Goal: Task Accomplishment & Management: Manage account settings

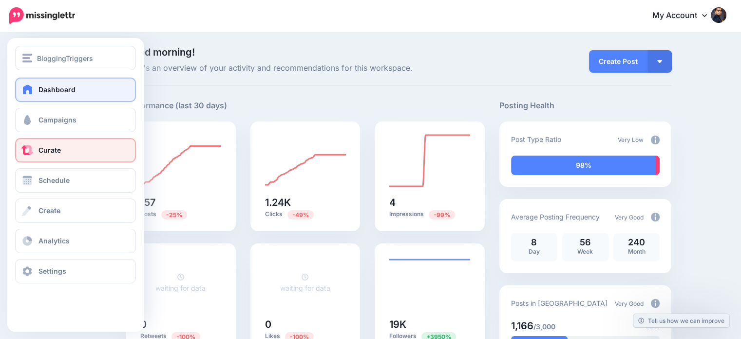
click at [56, 154] on span "Curate" at bounding box center [50, 150] width 22 height 8
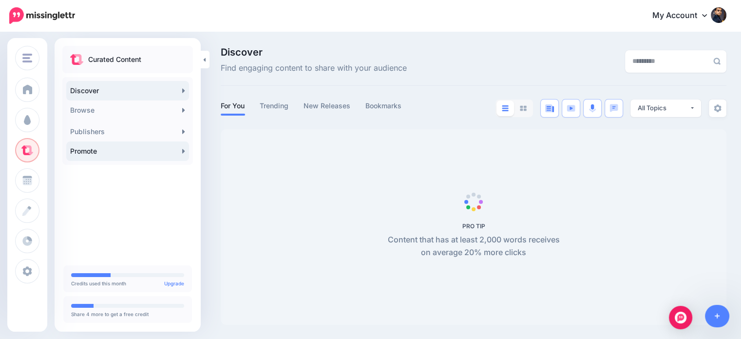
click at [97, 153] on link "Promote" at bounding box center [127, 150] width 123 height 19
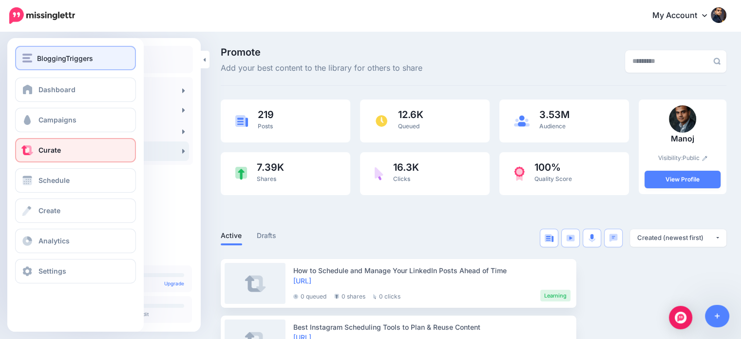
click at [38, 58] on span "BloggingTriggers" at bounding box center [65, 58] width 56 height 11
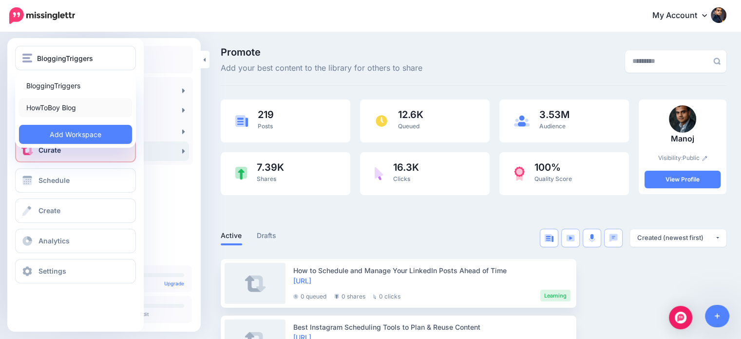
click at [46, 108] on link "HowToBoy Blog" at bounding box center [75, 107] width 113 height 19
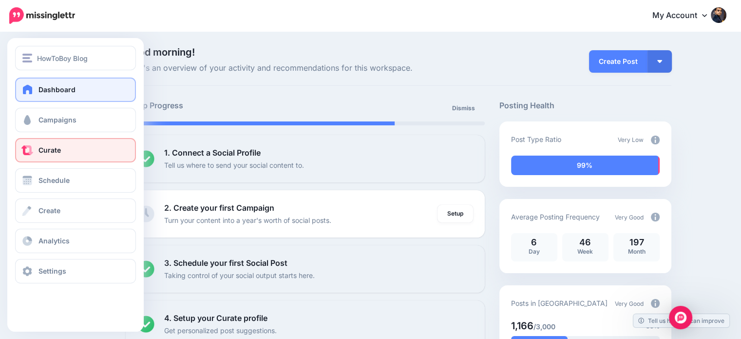
click at [47, 152] on span "Curate" at bounding box center [50, 150] width 22 height 8
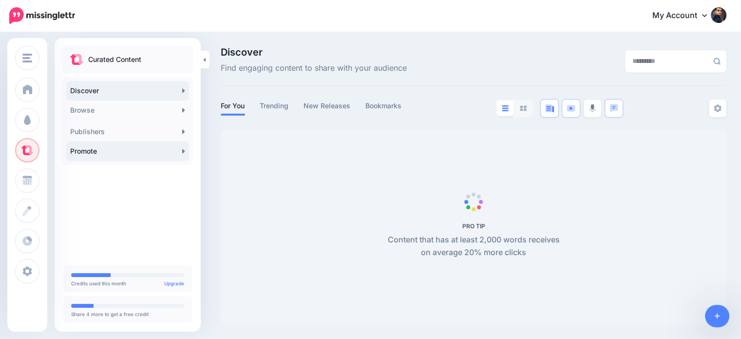
click at [135, 146] on link "Promote" at bounding box center [127, 150] width 123 height 19
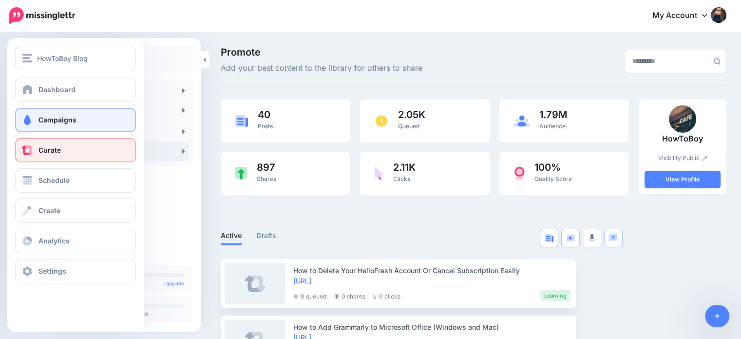
click at [29, 117] on span at bounding box center [27, 120] width 13 height 10
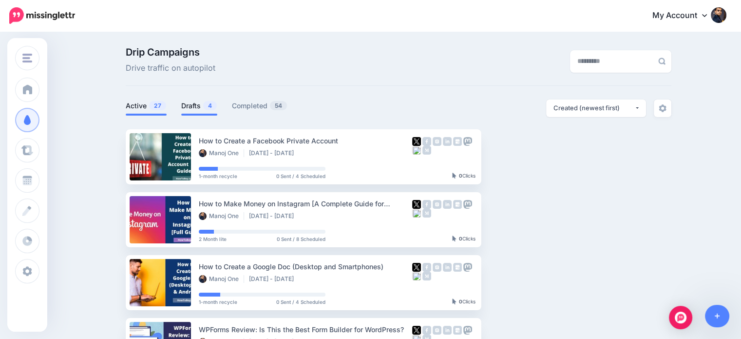
click at [210, 109] on span "4" at bounding box center [210, 105] width 14 height 9
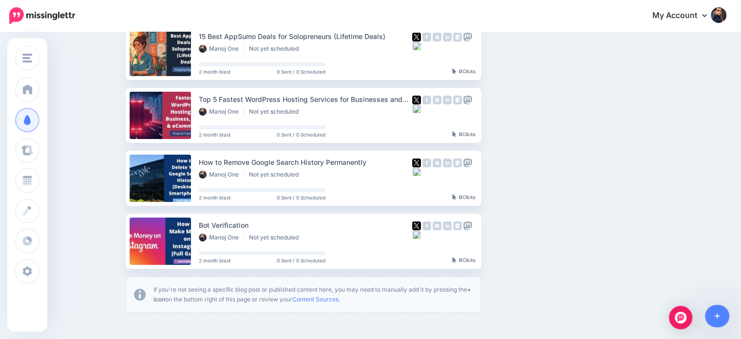
scroll to position [107, 0]
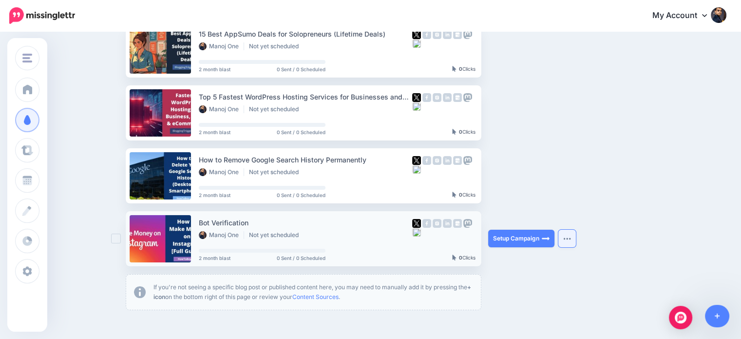
click at [576, 240] on button "button" at bounding box center [568, 239] width 18 height 18
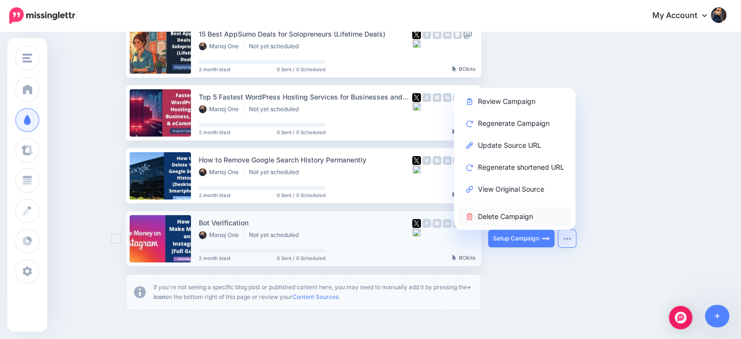
click at [526, 217] on link "Delete Campaign" at bounding box center [515, 216] width 114 height 19
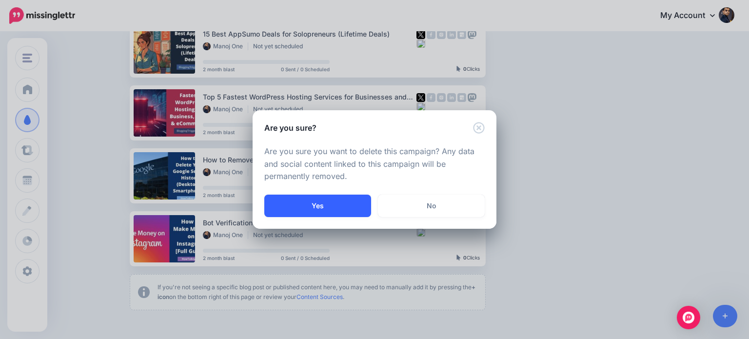
click at [367, 209] on button "Yes" at bounding box center [317, 205] width 107 height 22
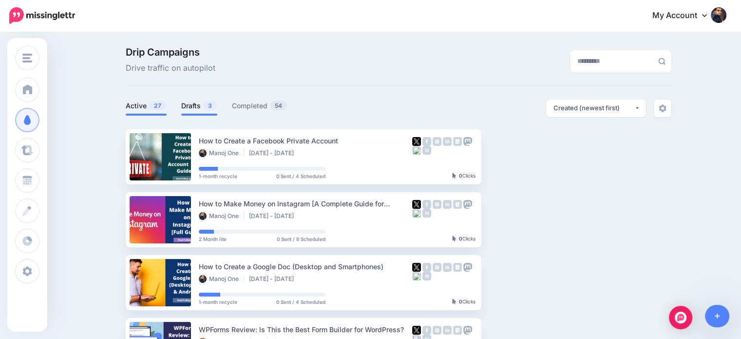
click at [206, 103] on link "Drafts 3" at bounding box center [199, 106] width 36 height 12
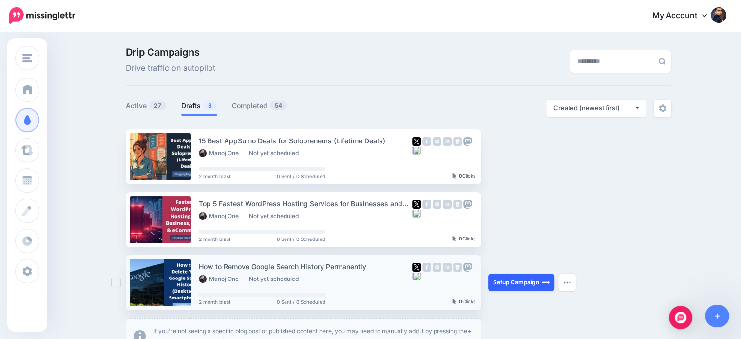
click at [535, 282] on link "Setup Campaign" at bounding box center [521, 282] width 66 height 18
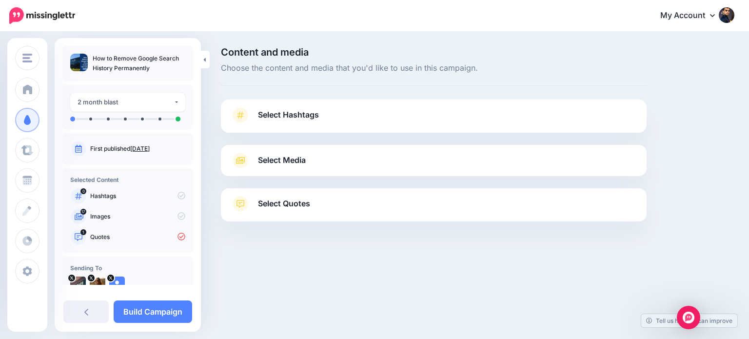
click at [310, 200] on span "Select Quotes" at bounding box center [284, 203] width 52 height 13
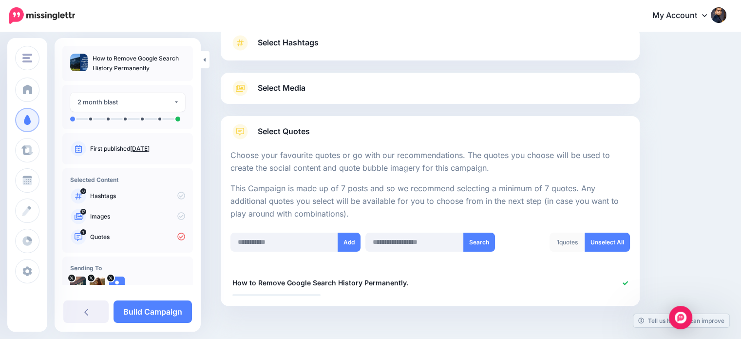
scroll to position [101, 0]
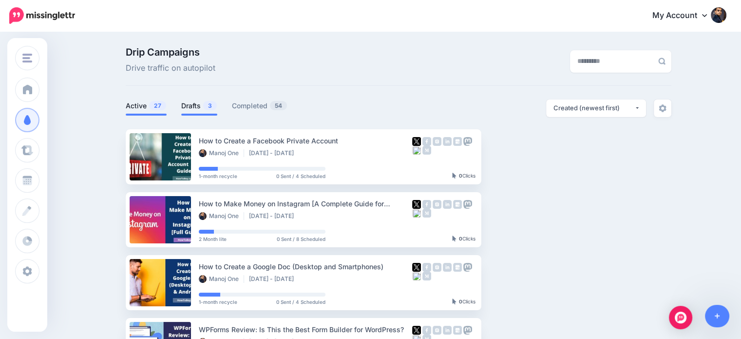
click at [209, 104] on span "3" at bounding box center [210, 105] width 14 height 9
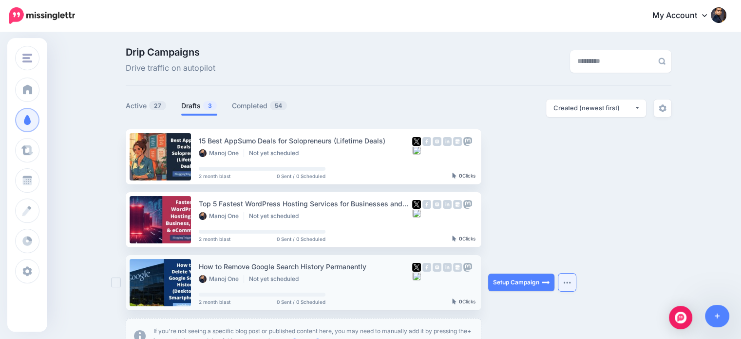
click at [565, 286] on button "button" at bounding box center [568, 282] width 18 height 18
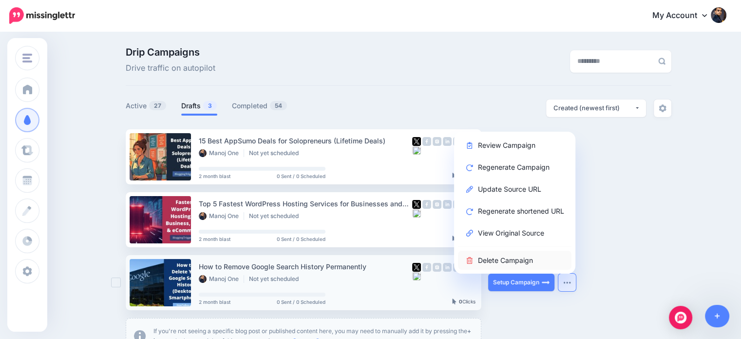
click at [534, 256] on link "Delete Campaign" at bounding box center [515, 260] width 114 height 19
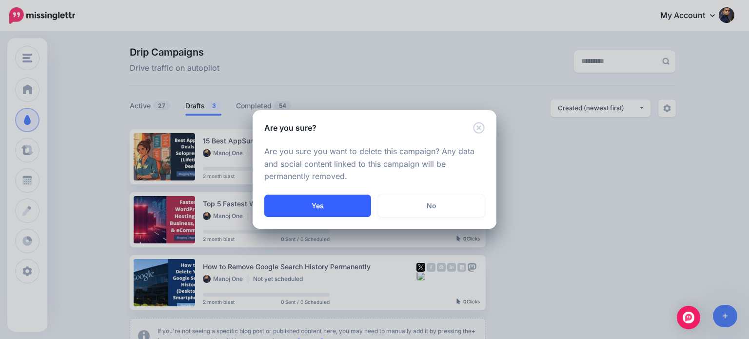
click at [355, 204] on button "Yes" at bounding box center [317, 205] width 107 height 22
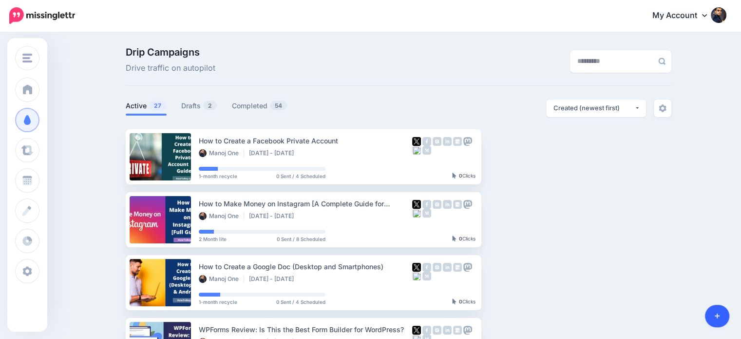
click at [718, 315] on icon at bounding box center [717, 315] width 5 height 7
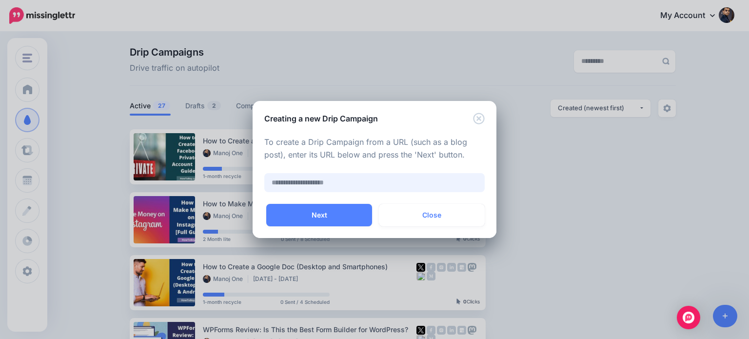
paste input "**********"
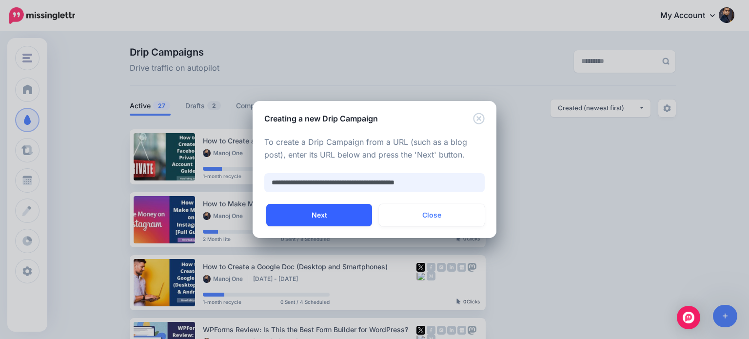
type input "**********"
click at [351, 216] on button "Next" at bounding box center [319, 215] width 106 height 22
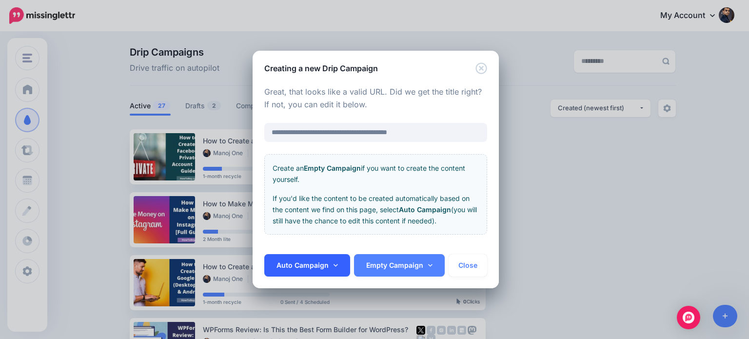
click at [333, 264] on icon at bounding box center [335, 265] width 4 height 7
drag, startPoint x: 308, startPoint y: 197, endPoint x: 332, endPoint y: 209, distance: 26.8
click at [307, 197] on link "1-month recycle" at bounding box center [303, 196] width 70 height 19
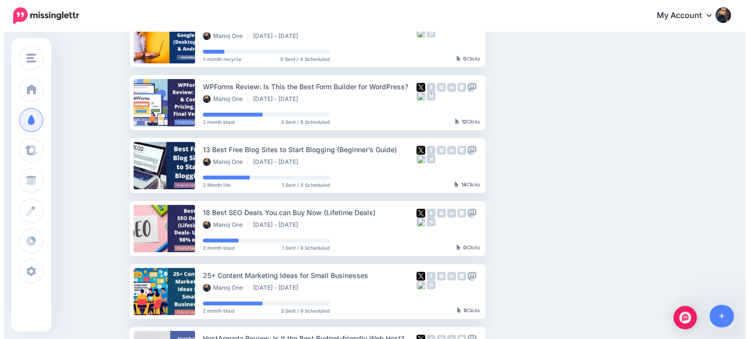
scroll to position [262, 0]
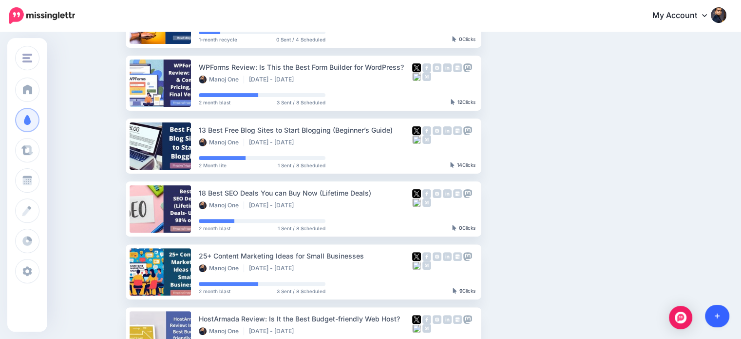
click at [716, 313] on icon at bounding box center [717, 315] width 5 height 7
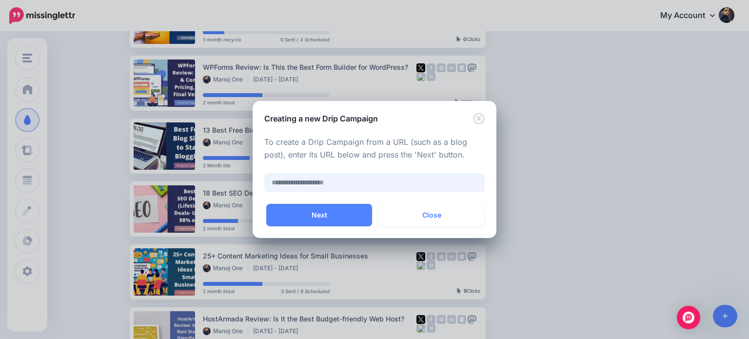
paste input "**********"
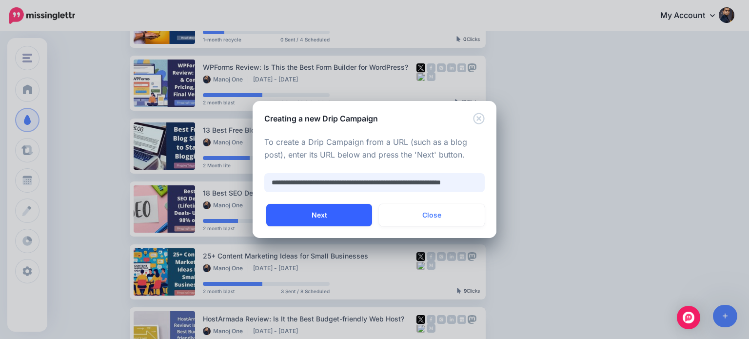
type input "**********"
click at [326, 206] on button "Next" at bounding box center [319, 215] width 106 height 22
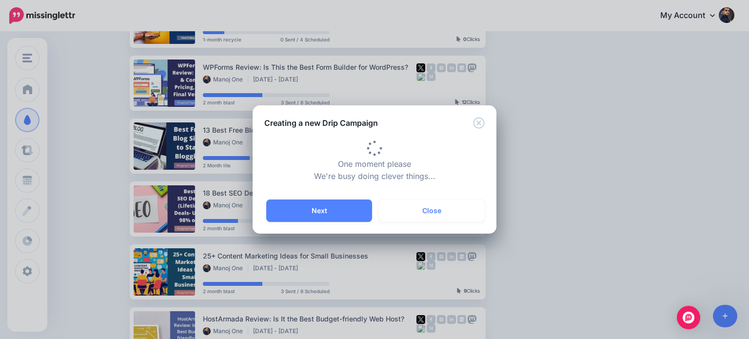
type input "**********"
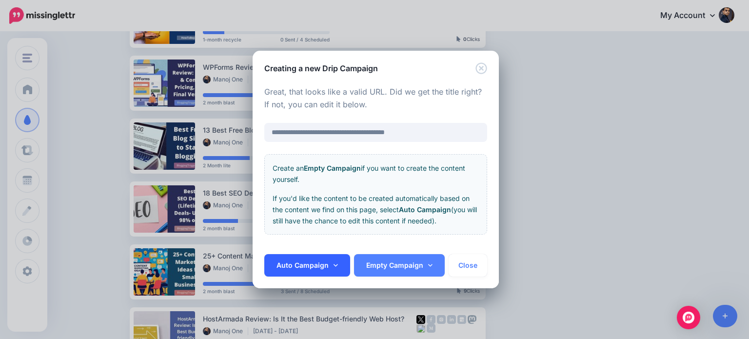
click at [336, 261] on link "Auto Campaign" at bounding box center [307, 265] width 86 height 22
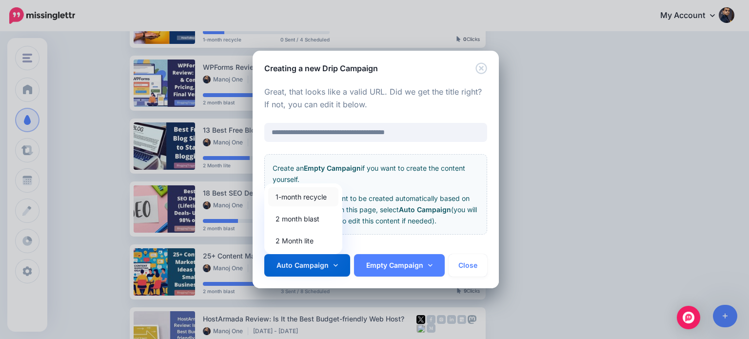
click at [314, 196] on link "1-month recycle" at bounding box center [303, 196] width 70 height 19
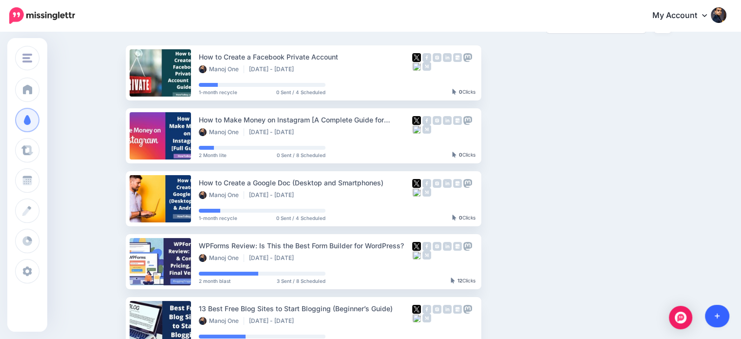
click at [717, 313] on icon at bounding box center [717, 315] width 5 height 7
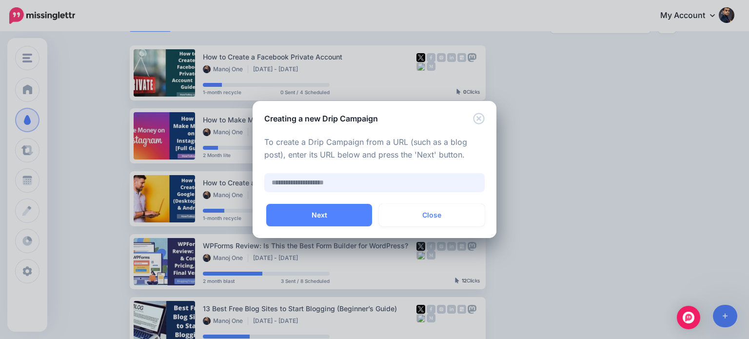
paste input "**********"
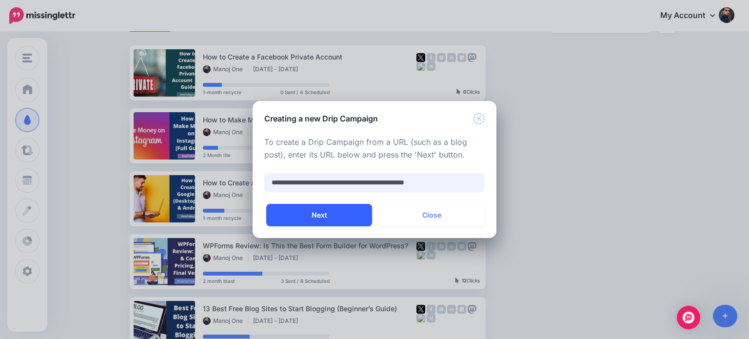
type input "**********"
click at [332, 213] on button "Next" at bounding box center [319, 215] width 106 height 22
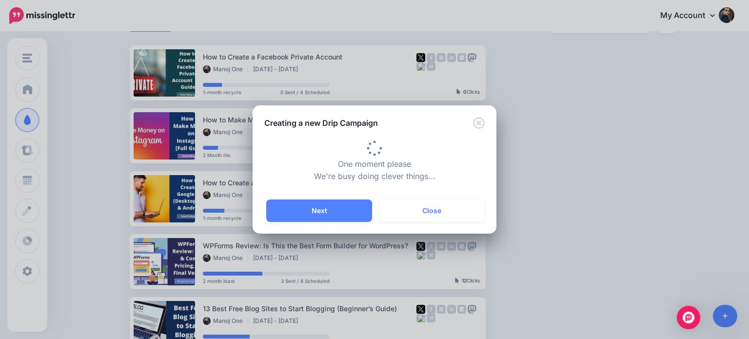
type input "**********"
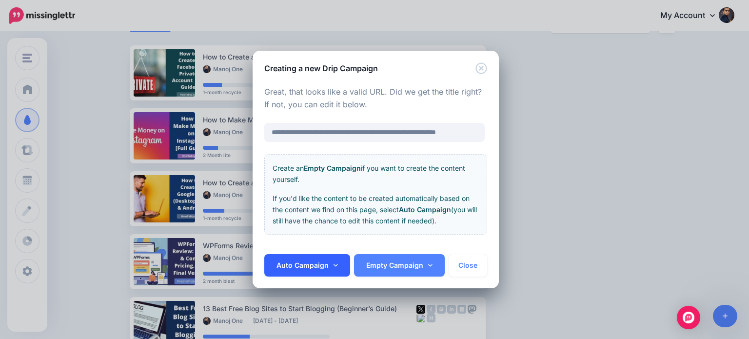
click at [336, 266] on link "Auto Campaign" at bounding box center [307, 265] width 86 height 22
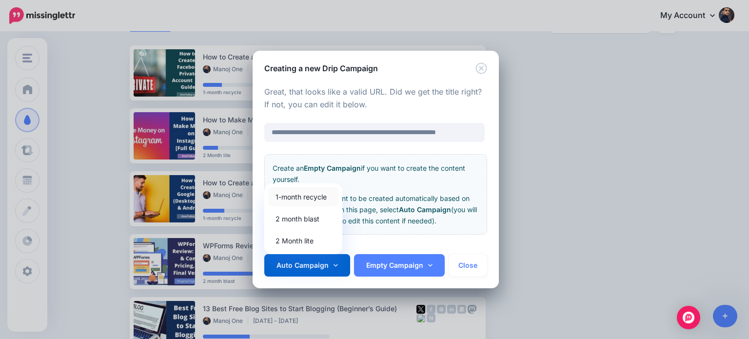
click at [316, 196] on link "1-month recycle" at bounding box center [303, 196] width 70 height 19
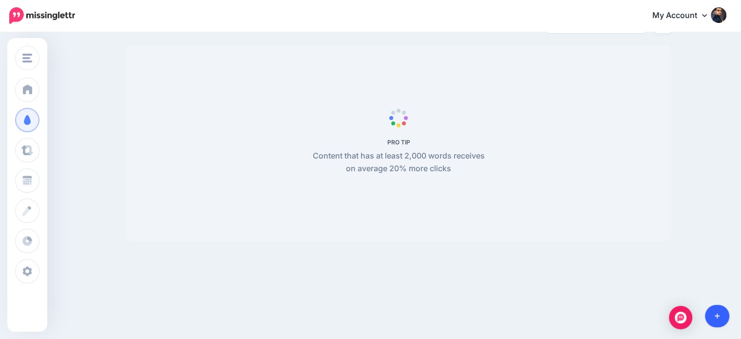
click at [717, 315] on icon at bounding box center [717, 315] width 5 height 5
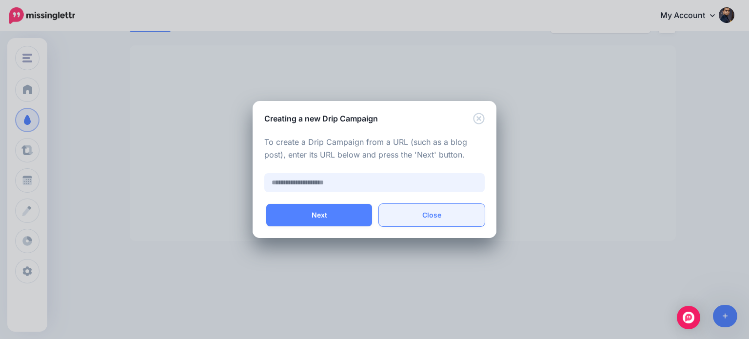
paste input "**********"
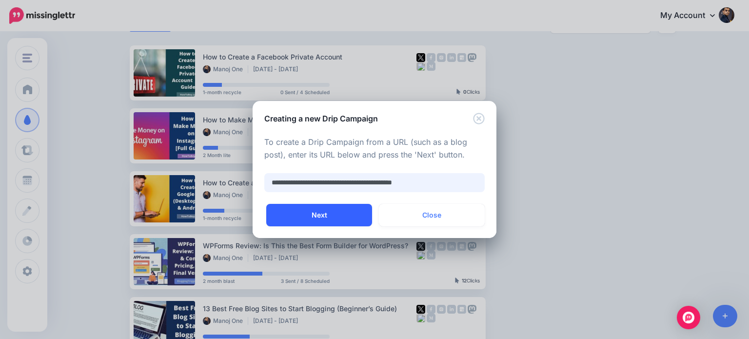
type input "**********"
click at [350, 225] on button "Next" at bounding box center [319, 215] width 106 height 22
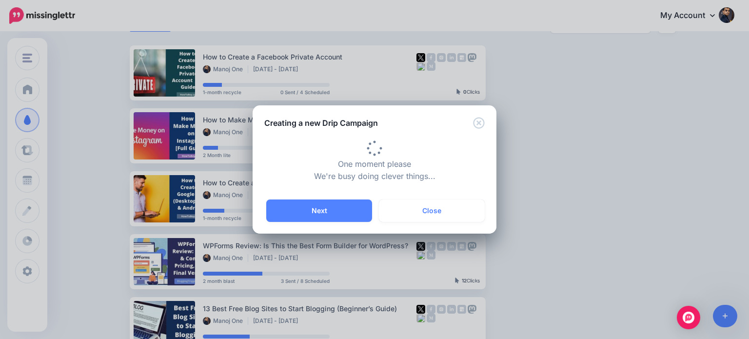
type input "**********"
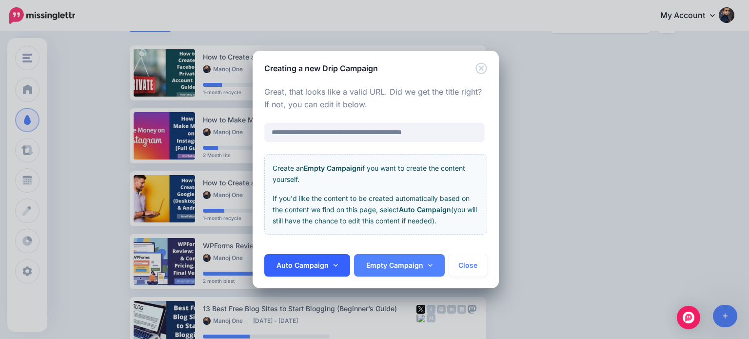
click at [331, 261] on link "Auto Campaign" at bounding box center [307, 265] width 86 height 22
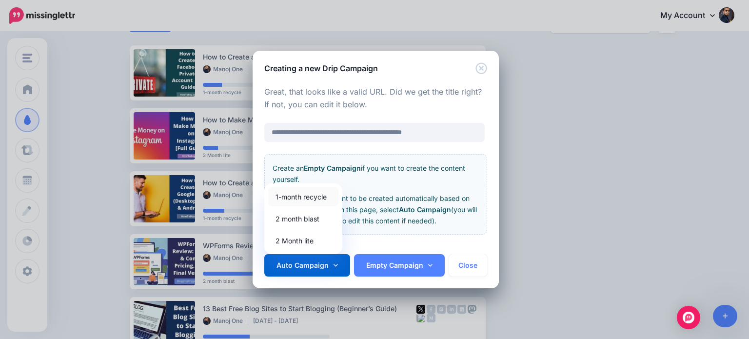
click at [293, 193] on link "1-month recycle" at bounding box center [303, 196] width 70 height 19
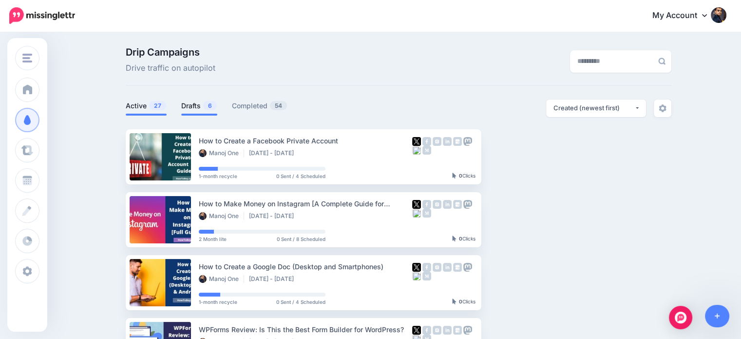
click at [205, 101] on link "Drafts 6" at bounding box center [199, 106] width 36 height 12
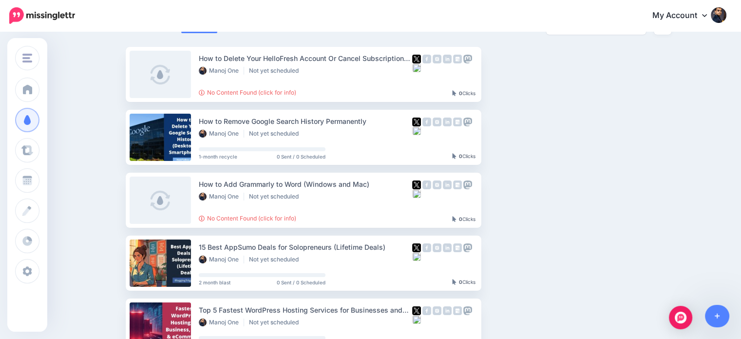
scroll to position [80, 0]
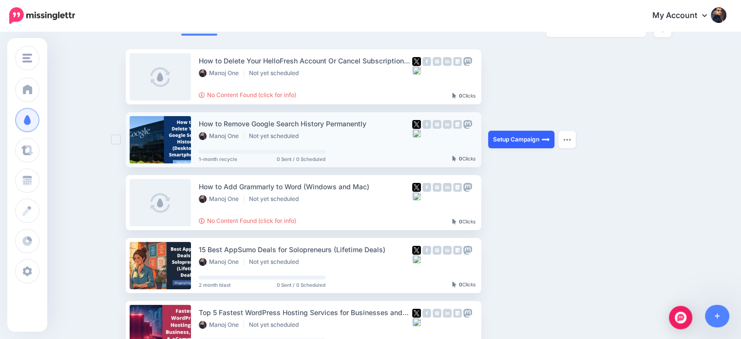
click at [535, 139] on link "Setup Campaign" at bounding box center [521, 140] width 66 height 18
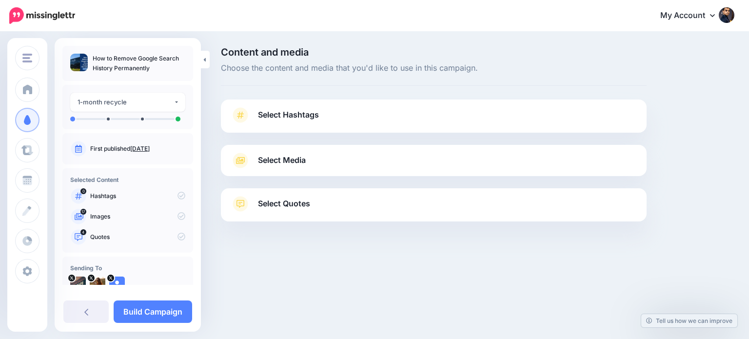
click at [546, 202] on link "Select Quotes" at bounding box center [434, 208] width 406 height 25
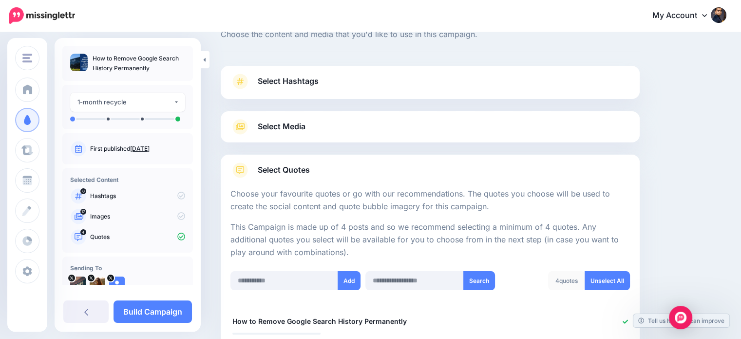
drag, startPoint x: 748, startPoint y: 64, endPoint x: 677, endPoint y: 89, distance: 76.0
click at [741, 73] on html "My Account Dashboard My Account Billing Logout" at bounding box center [370, 135] width 741 height 339
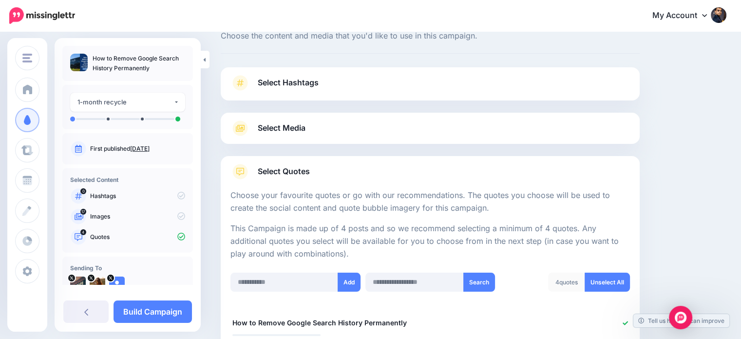
click at [312, 86] on span "Select Hashtags" at bounding box center [288, 82] width 61 height 13
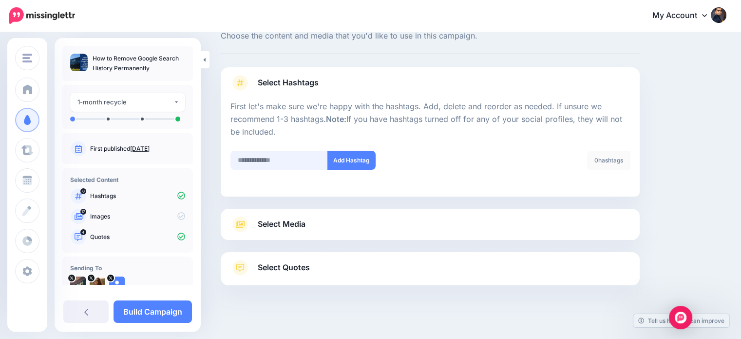
click at [277, 159] on input "text" at bounding box center [279, 160] width 97 height 19
type input "**********"
click at [369, 162] on button "Add Hashtag" at bounding box center [352, 160] width 48 height 19
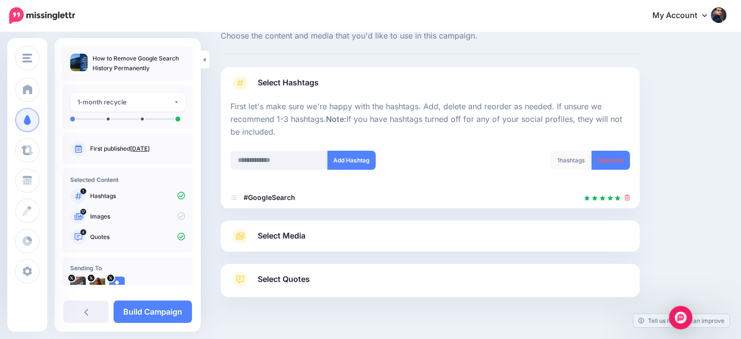
scroll to position [53, 0]
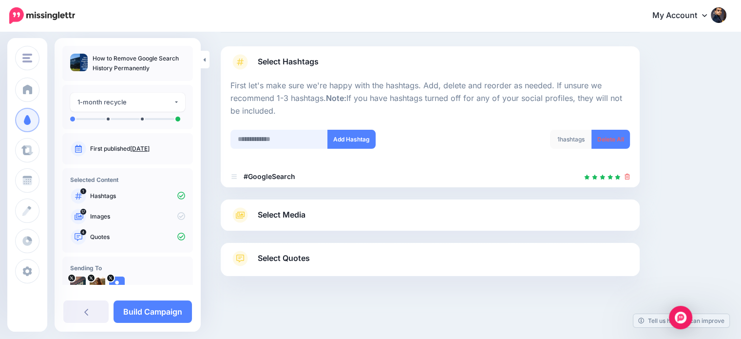
click at [296, 141] on input "text" at bounding box center [279, 139] width 97 height 19
type input "*******"
click at [339, 138] on button "Add Hashtag" at bounding box center [352, 139] width 48 height 19
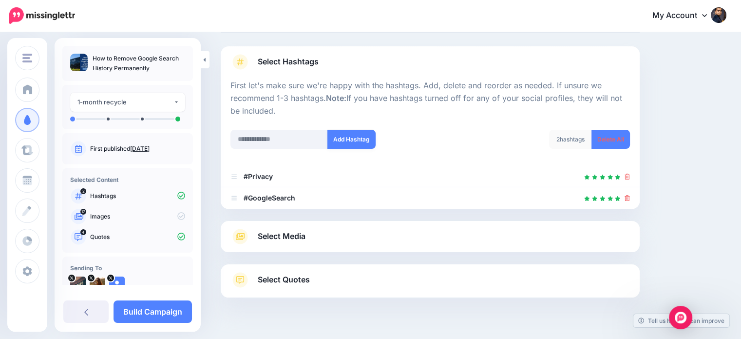
scroll to position [75, 0]
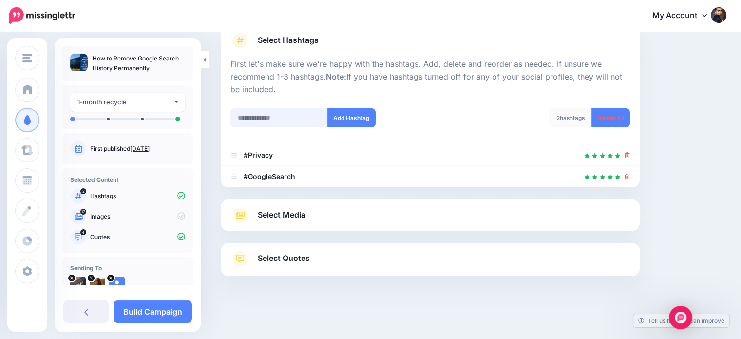
click at [289, 119] on input "text" at bounding box center [279, 117] width 97 height 19
type input "********"
click at [345, 119] on button "Add Hashtag" at bounding box center [352, 117] width 48 height 19
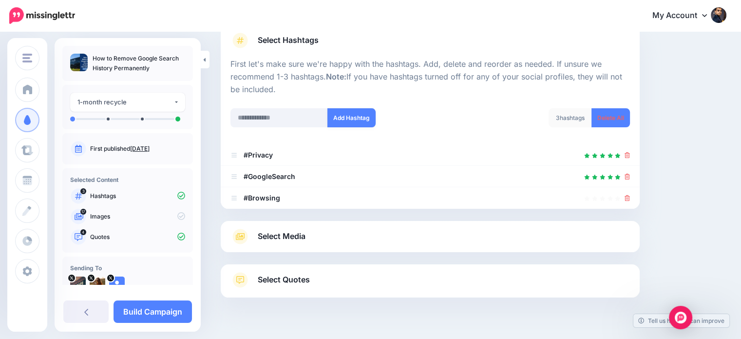
scroll to position [96, 0]
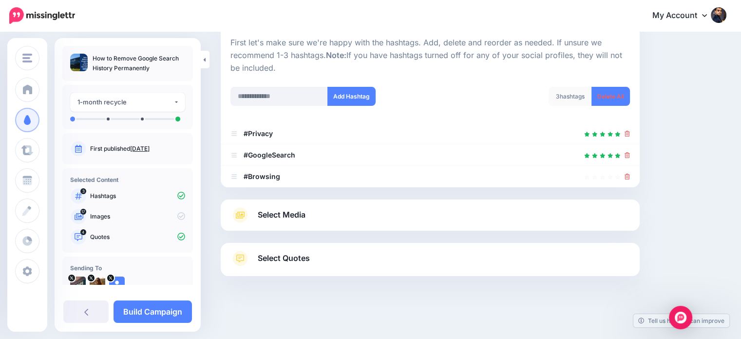
click at [285, 215] on span "Select Media" at bounding box center [282, 214] width 48 height 13
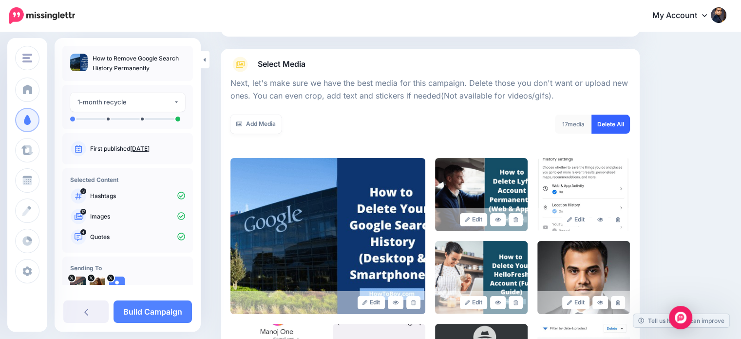
click at [609, 121] on link "Delete All" at bounding box center [611, 124] width 39 height 19
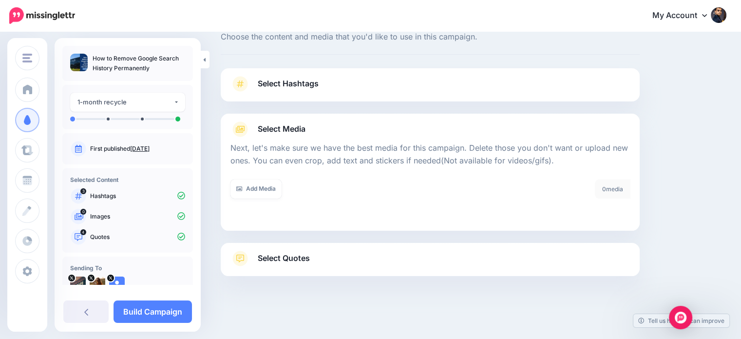
click at [605, 254] on link "Select Quotes" at bounding box center [431, 263] width 400 height 25
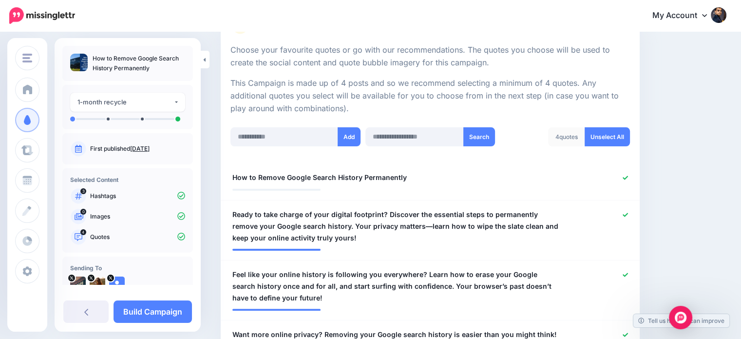
scroll to position [201, 0]
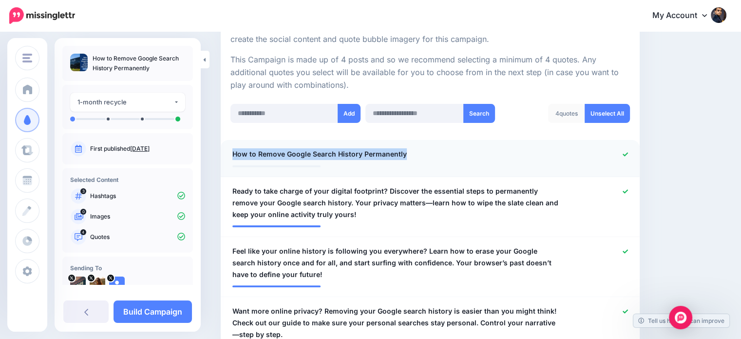
drag, startPoint x: 427, startPoint y: 145, endPoint x: 232, endPoint y: 155, distance: 195.7
click at [232, 155] on li "**********" at bounding box center [430, 158] width 419 height 37
copy span "How to Remove Google Search History Permanently"
click at [628, 154] on icon at bounding box center [625, 154] width 5 height 5
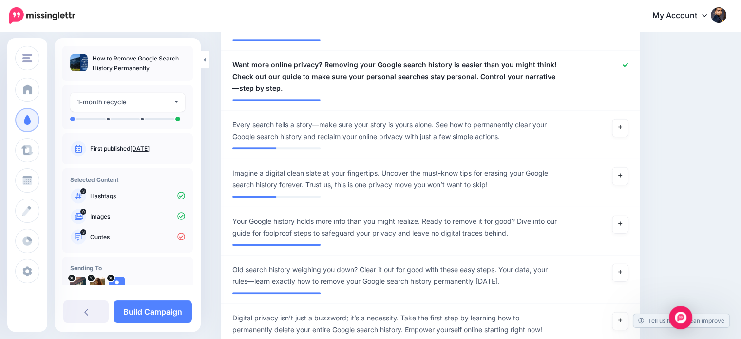
scroll to position [460, 0]
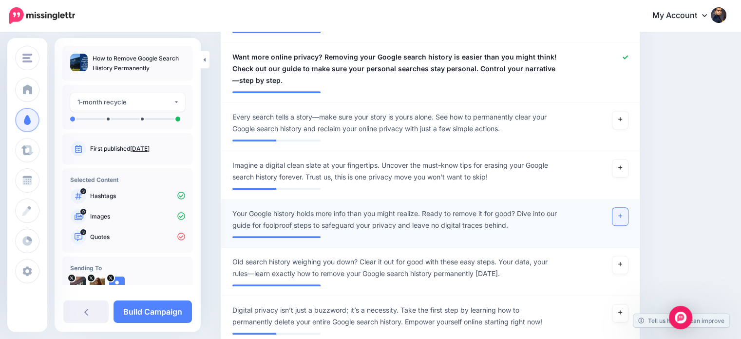
click at [623, 214] on link at bounding box center [621, 217] width 16 height 18
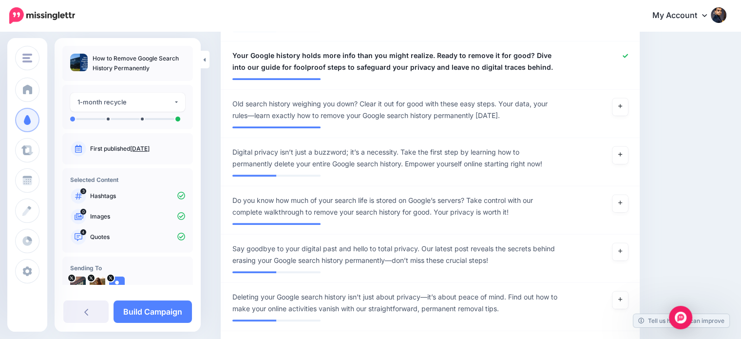
scroll to position [622, 0]
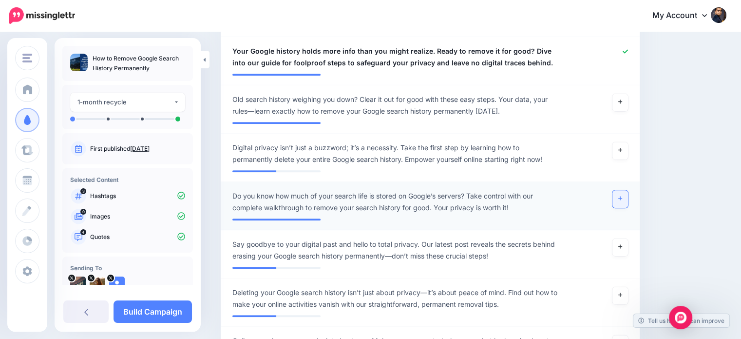
click at [623, 204] on link at bounding box center [621, 199] width 16 height 18
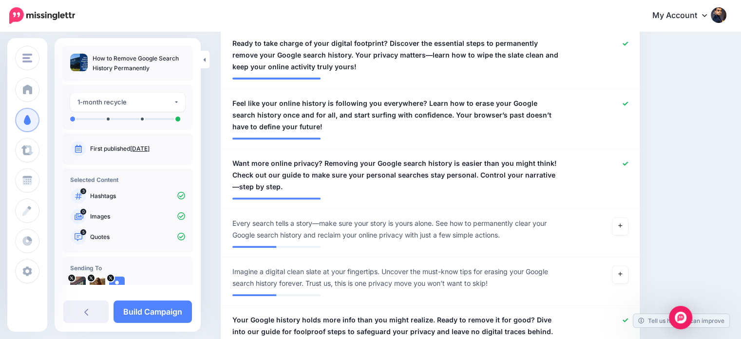
scroll to position [357, 0]
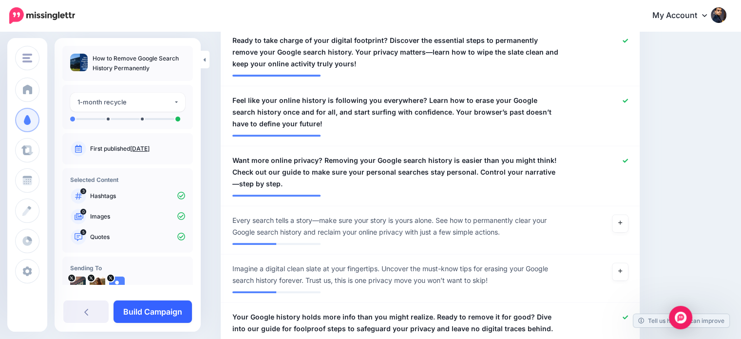
click at [170, 309] on link "Build Campaign" at bounding box center [153, 311] width 78 height 22
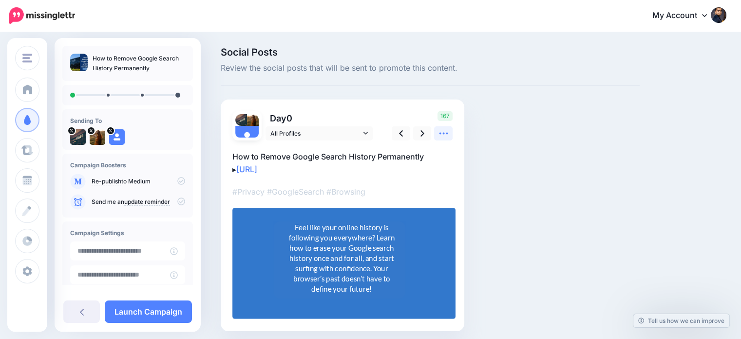
click at [449, 132] on link at bounding box center [443, 133] width 19 height 14
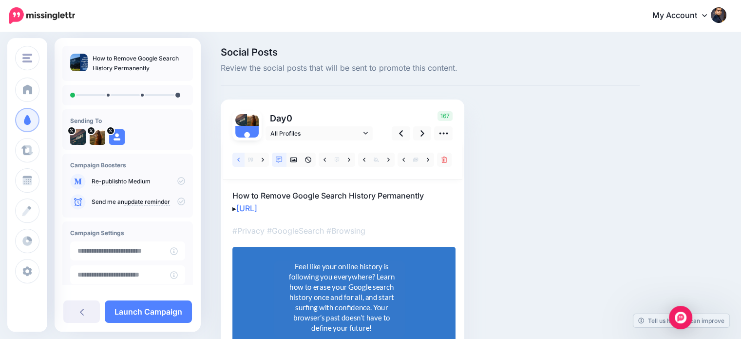
click at [240, 156] on link at bounding box center [238, 160] width 12 height 14
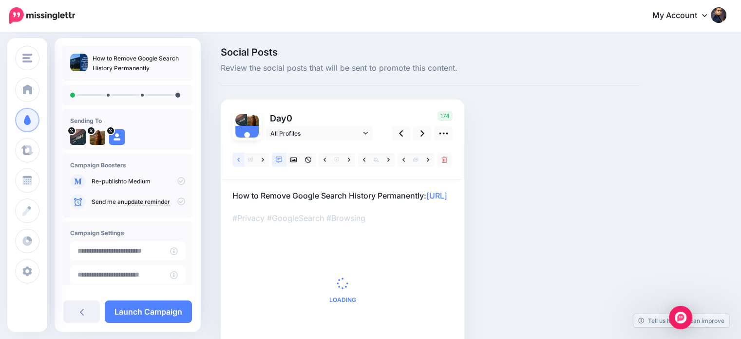
click at [238, 161] on icon at bounding box center [238, 159] width 2 height 7
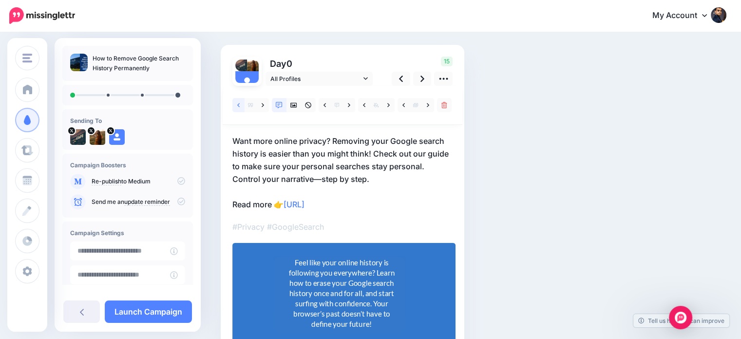
scroll to position [55, 0]
click at [386, 287] on div "Feel like your online history is following you everywhere? Learn how to erase y…" at bounding box center [342, 292] width 110 height 72
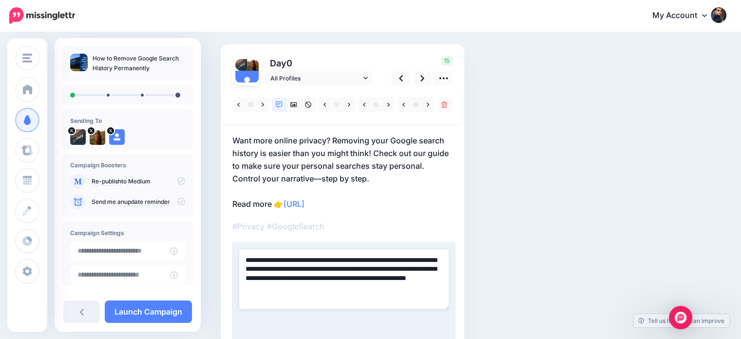
paste textarea
type textarea "**********"
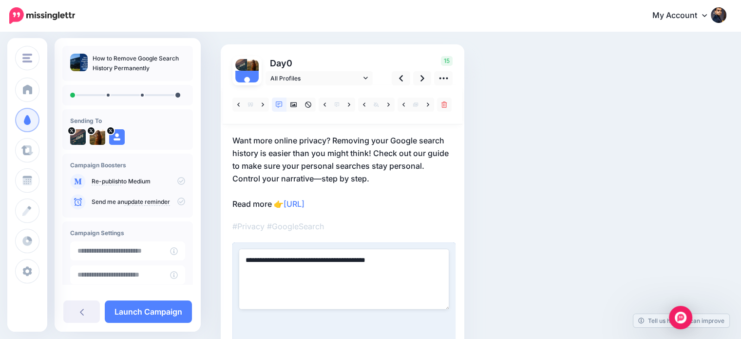
click at [600, 212] on div "Social Posts Review the social posts that will be sent to promote this content.…" at bounding box center [430, 193] width 434 height 403
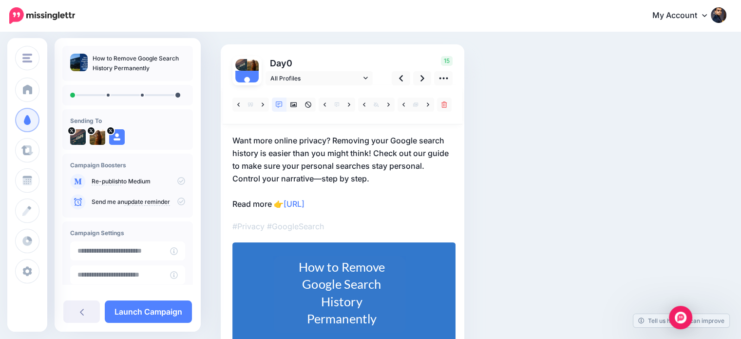
scroll to position [78, 0]
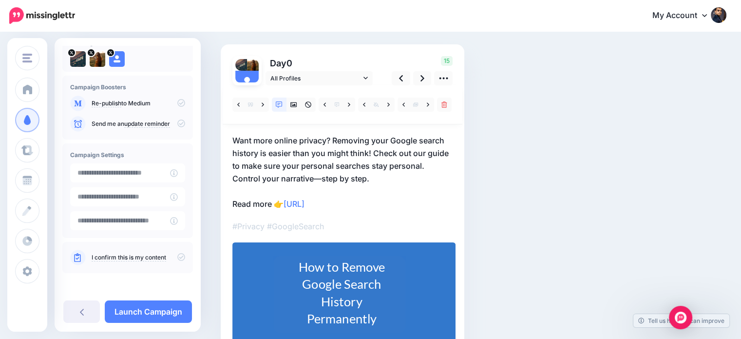
click at [177, 254] on icon at bounding box center [181, 257] width 8 height 8
click at [422, 76] on icon at bounding box center [423, 78] width 4 height 6
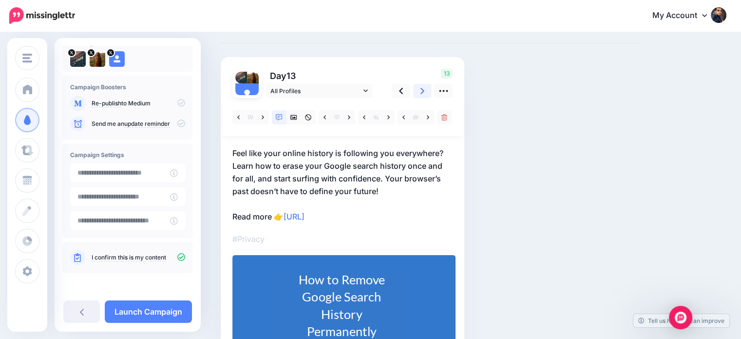
scroll to position [42, 0]
click at [386, 177] on p "Feel like your online history is following you everywhere? Learn how to erase y…" at bounding box center [342, 185] width 220 height 76
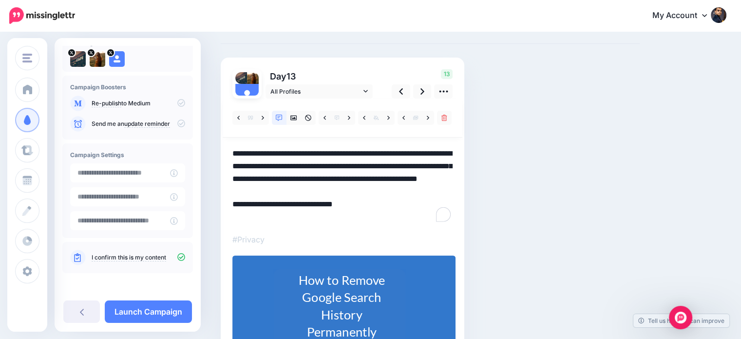
scroll to position [0, 0]
drag, startPoint x: 385, startPoint y: 178, endPoint x: 399, endPoint y: 190, distance: 18.0
click at [399, 190] on textarea "**********" at bounding box center [342, 185] width 220 height 76
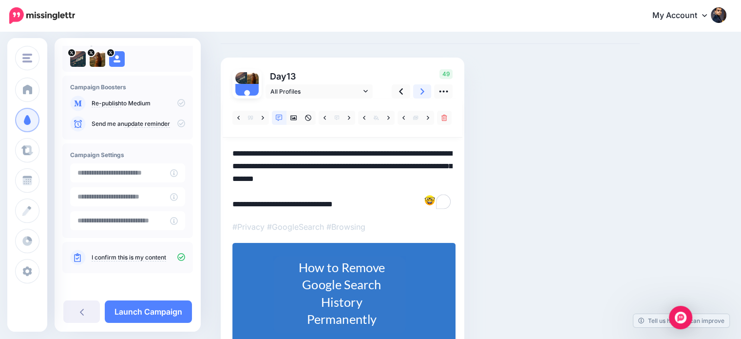
type textarea "**********"
click at [422, 92] on icon at bounding box center [423, 91] width 4 height 6
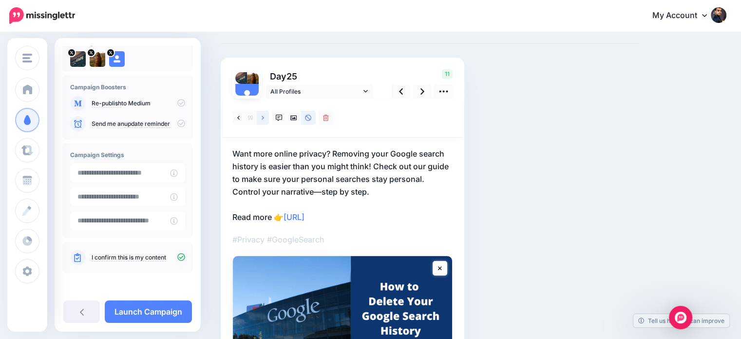
click at [262, 113] on link at bounding box center [263, 118] width 12 height 14
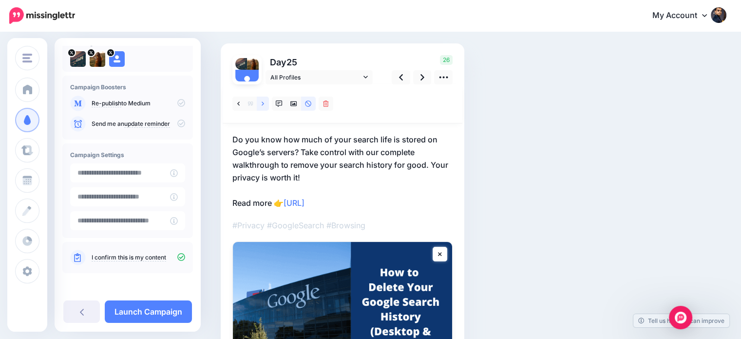
scroll to position [55, 0]
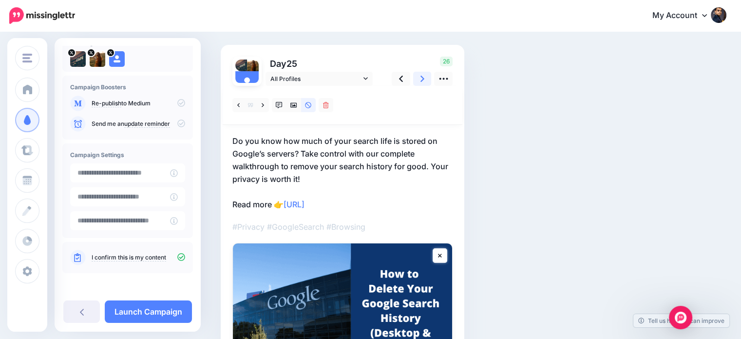
click at [420, 77] on link at bounding box center [422, 79] width 19 height 14
click at [260, 105] on link at bounding box center [263, 105] width 12 height 14
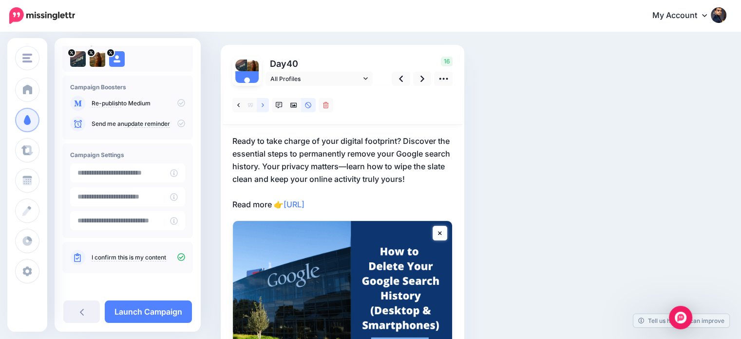
click at [260, 105] on link at bounding box center [263, 105] width 12 height 14
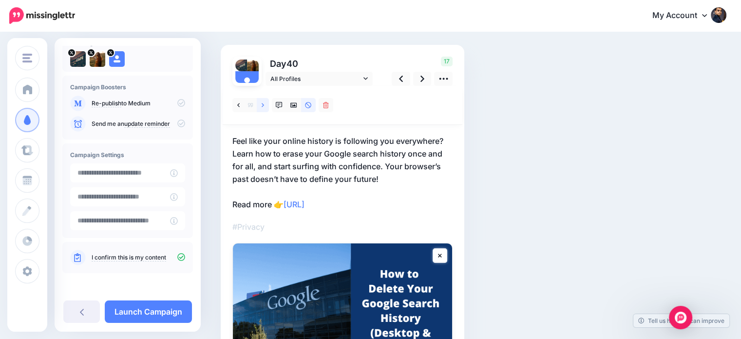
click at [260, 105] on link at bounding box center [263, 105] width 12 height 14
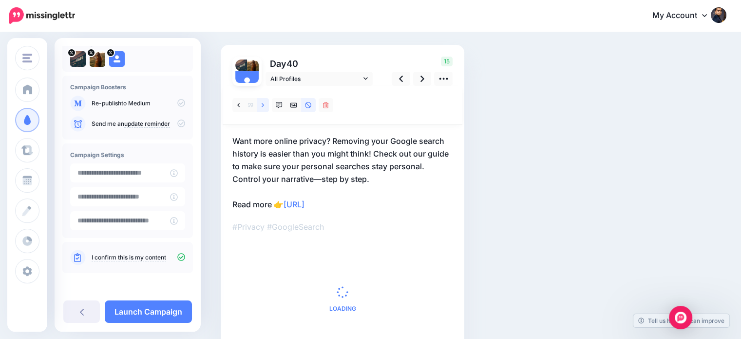
click at [260, 105] on link at bounding box center [263, 105] width 12 height 14
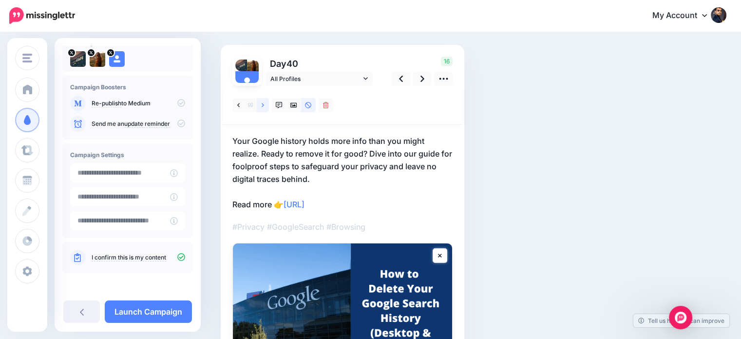
click at [260, 105] on link at bounding box center [263, 105] width 12 height 14
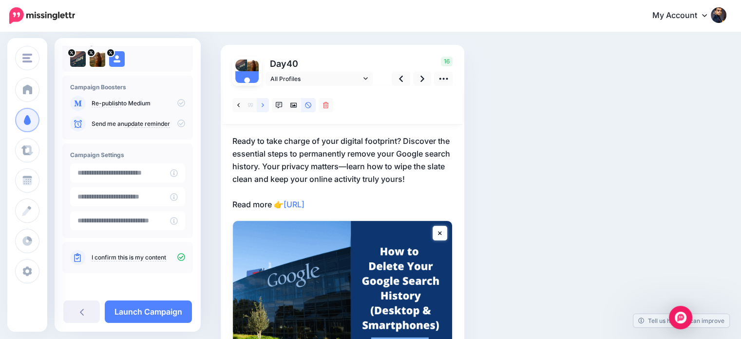
click at [260, 105] on link at bounding box center [263, 105] width 12 height 14
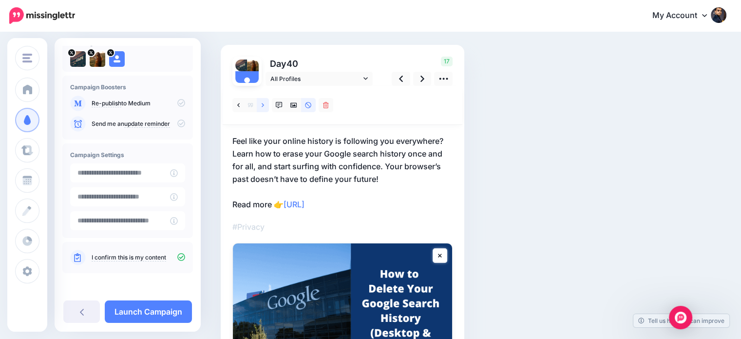
click at [260, 105] on link at bounding box center [263, 105] width 12 height 14
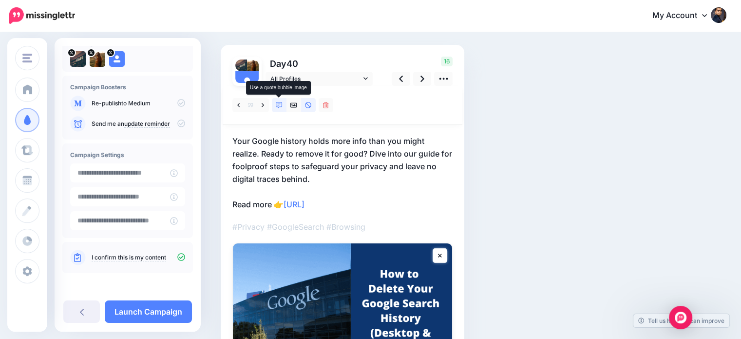
click at [278, 106] on icon at bounding box center [279, 105] width 7 height 7
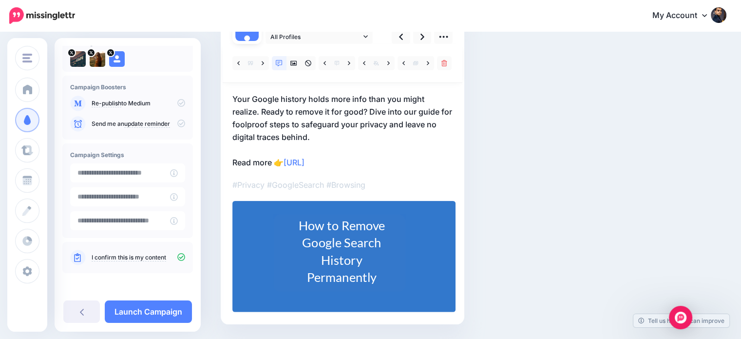
scroll to position [106, 0]
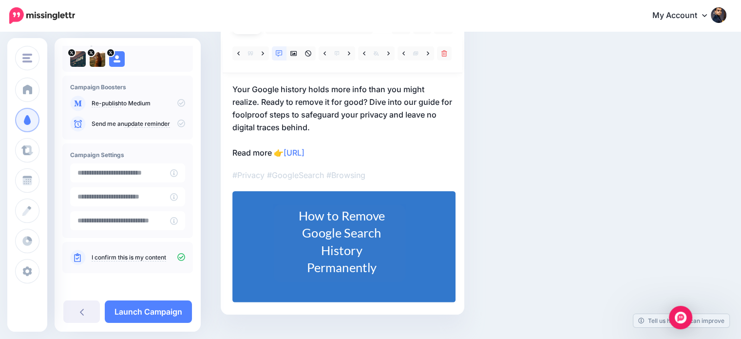
click at [391, 271] on div "How to Remove Google Search History Permanently" at bounding box center [342, 242] width 110 height 70
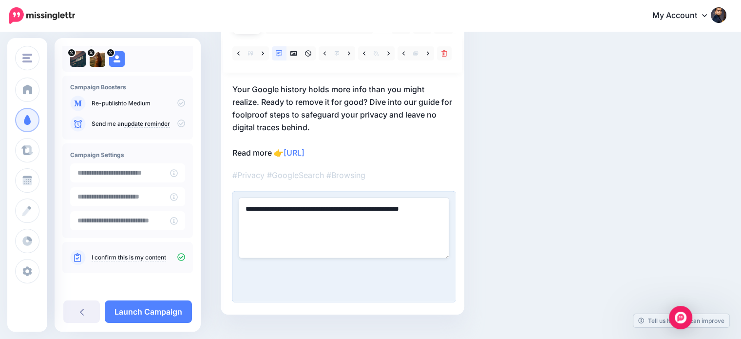
type textarea "**********"
click at [595, 120] on div "Social Posts Review the social posts that will be sent to promote this content.…" at bounding box center [430, 142] width 434 height 403
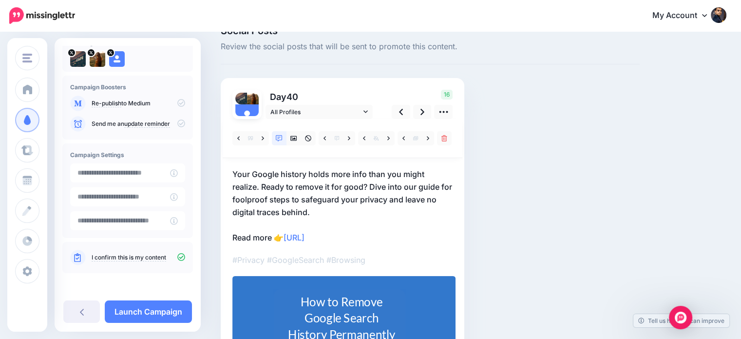
scroll to position [19, 0]
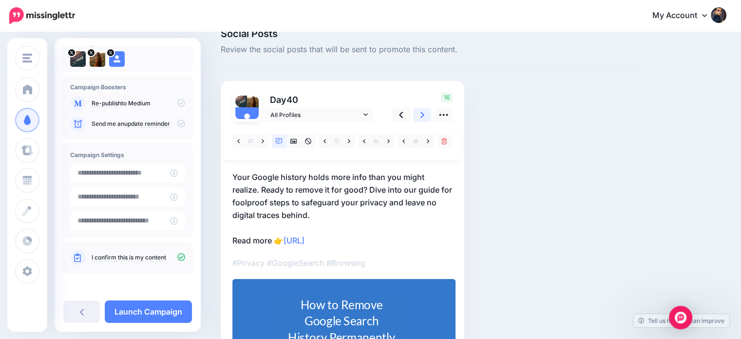
click at [422, 113] on icon at bounding box center [423, 115] width 4 height 6
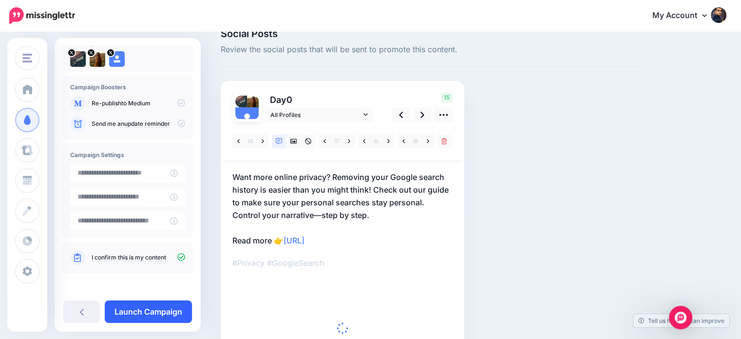
click at [158, 314] on link "Launch Campaign" at bounding box center [148, 311] width 87 height 22
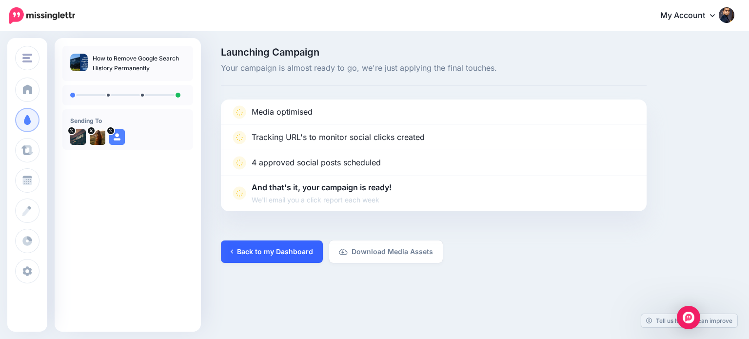
click at [272, 247] on link "Back to my Dashboard" at bounding box center [272, 251] width 102 height 22
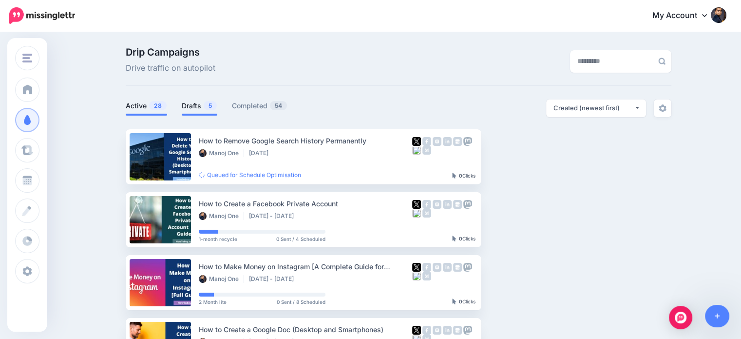
click at [201, 106] on link "Drafts 5" at bounding box center [200, 106] width 36 height 12
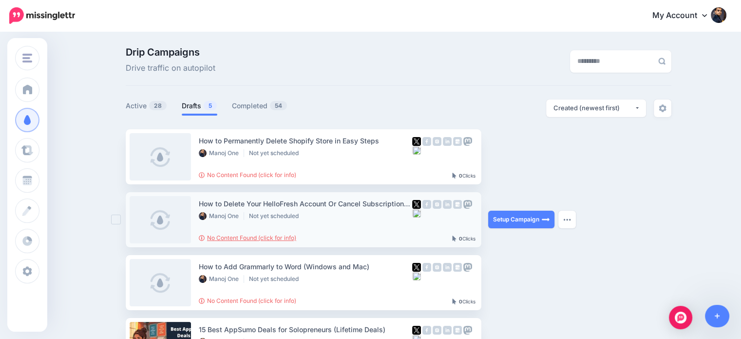
click at [288, 237] on link "No Content Found (click for info)" at bounding box center [247, 237] width 97 height 7
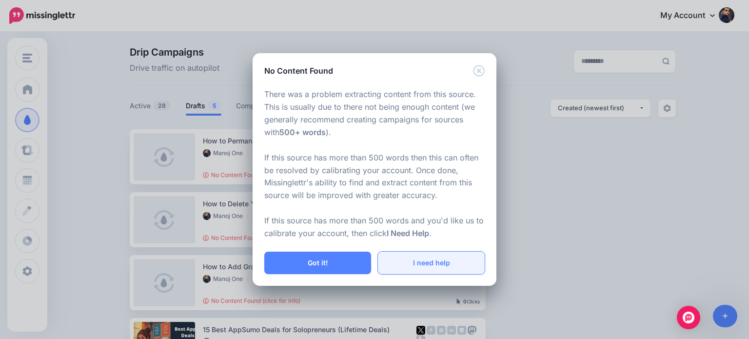
click at [423, 264] on link "I need help" at bounding box center [431, 263] width 107 height 22
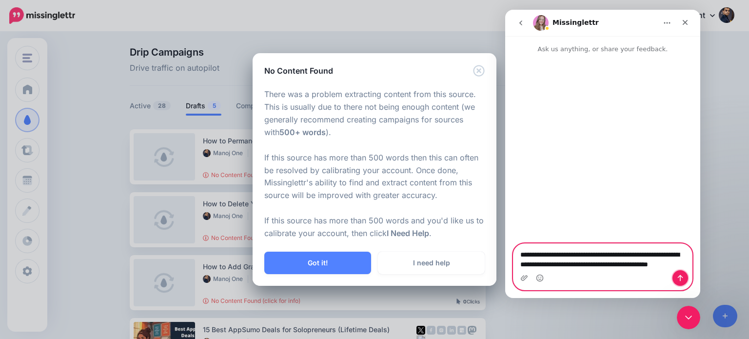
click at [683, 275] on icon "Send a message…" at bounding box center [680, 278] width 8 height 8
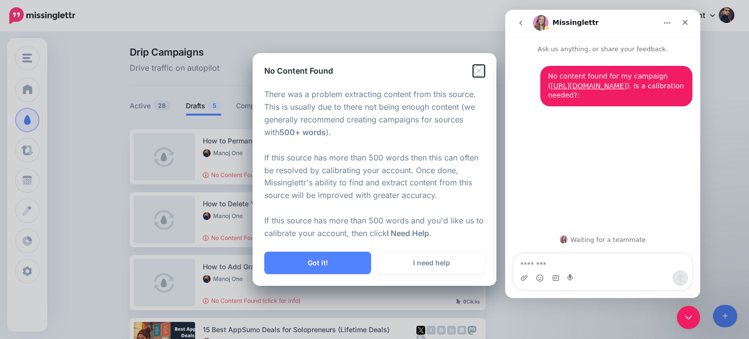
click at [481, 68] on icon "Close" at bounding box center [479, 71] width 12 height 12
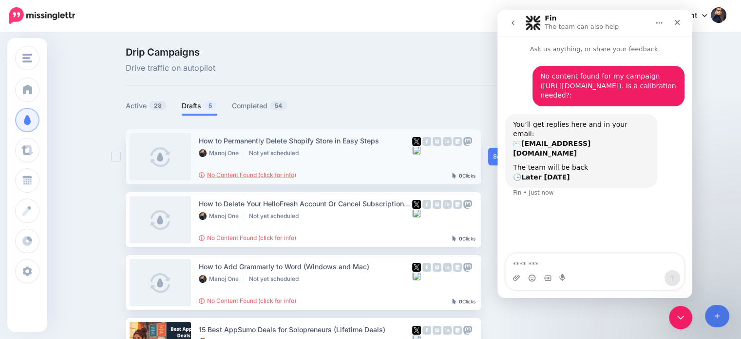
click at [290, 173] on link "No Content Found (click for info)" at bounding box center [247, 174] width 97 height 7
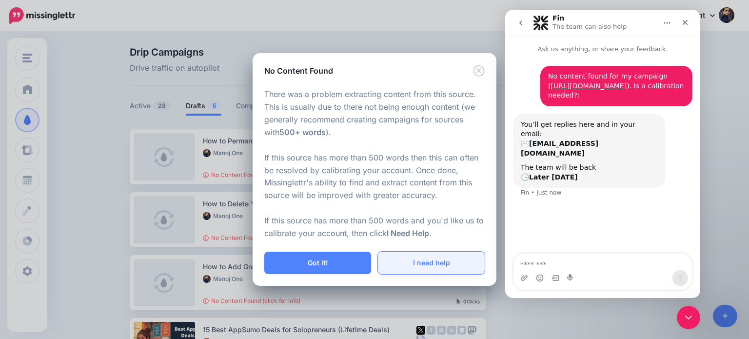
click at [420, 268] on link "I need help" at bounding box center [431, 263] width 107 height 22
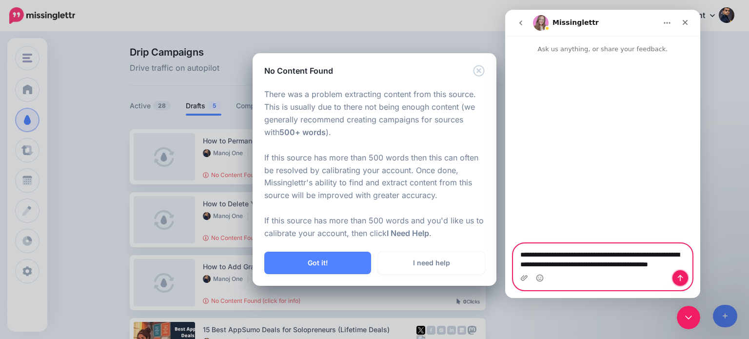
click at [680, 278] on icon "Send a message…" at bounding box center [680, 278] width 5 height 6
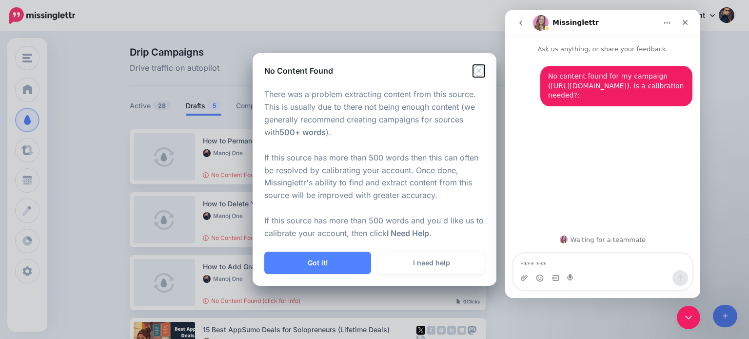
click at [481, 70] on icon "Close" at bounding box center [479, 71] width 12 height 12
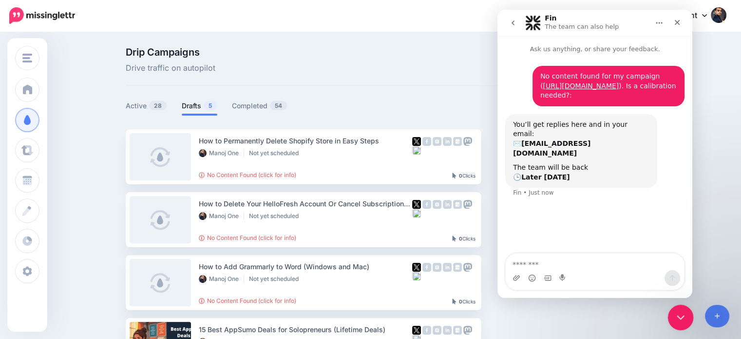
drag, startPoint x: 679, startPoint y: 316, endPoint x: 1363, endPoint y: 623, distance: 749.6
click at [679, 316] on icon "Close Intercom Messenger" at bounding box center [680, 316] width 12 height 12
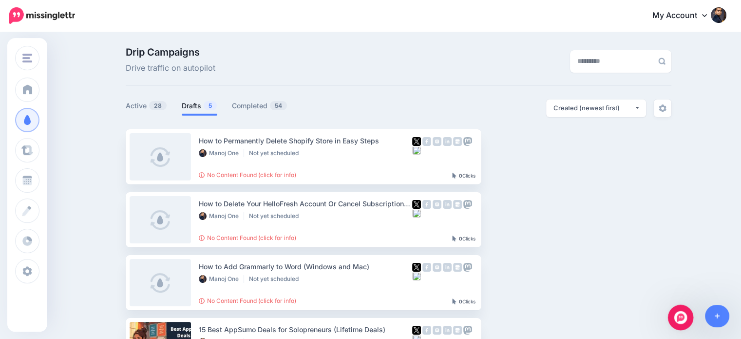
click at [683, 317] on icon "Open Intercom Messenger" at bounding box center [680, 316] width 16 height 16
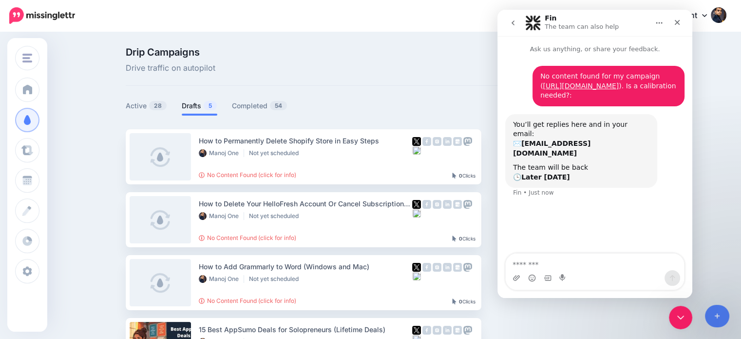
click at [517, 20] on button "go back" at bounding box center [513, 23] width 19 height 19
click at [515, 21] on icon "go back" at bounding box center [513, 23] width 8 height 8
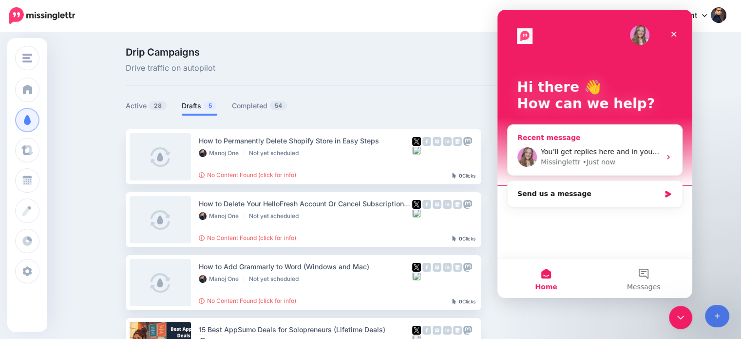
click at [633, 161] on div "Missinglettr • Just now" at bounding box center [601, 162] width 120 height 10
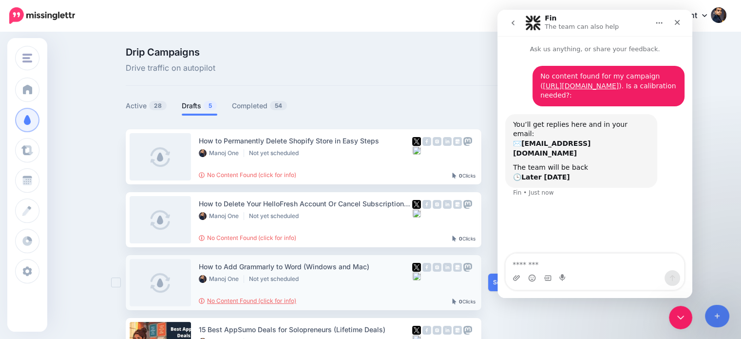
click at [289, 298] on link "No Content Found (click for info)" at bounding box center [247, 300] width 97 height 7
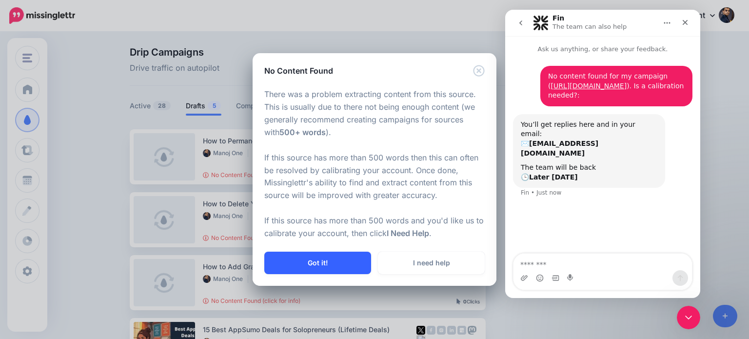
click at [341, 263] on button "Got it!" at bounding box center [317, 263] width 107 height 22
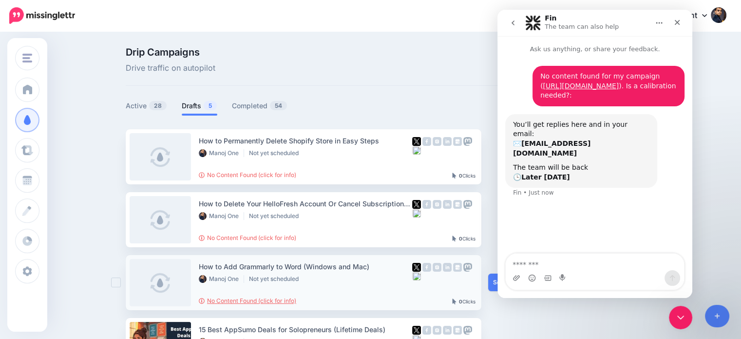
click at [284, 301] on link "No Content Found (click for info)" at bounding box center [247, 300] width 97 height 7
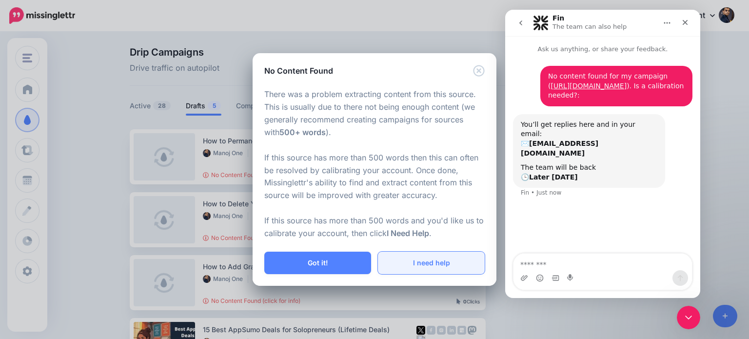
click at [417, 267] on link "I need help" at bounding box center [431, 263] width 107 height 22
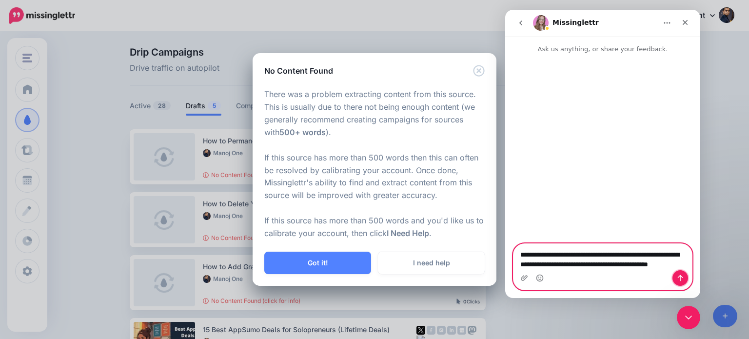
click at [678, 276] on icon "Send a message…" at bounding box center [680, 278] width 5 height 6
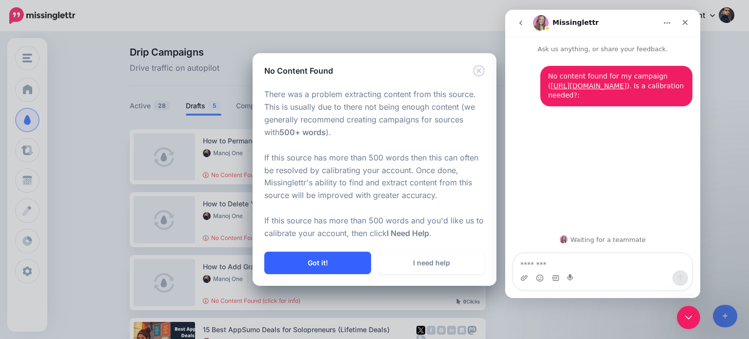
click at [347, 258] on button "Got it!" at bounding box center [317, 263] width 107 height 22
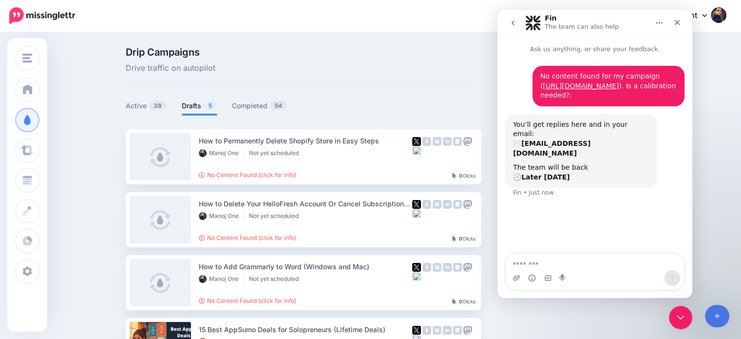
click at [515, 25] on icon "go back" at bounding box center [513, 23] width 8 height 8
click at [513, 25] on icon "go back" at bounding box center [513, 23] width 8 height 8
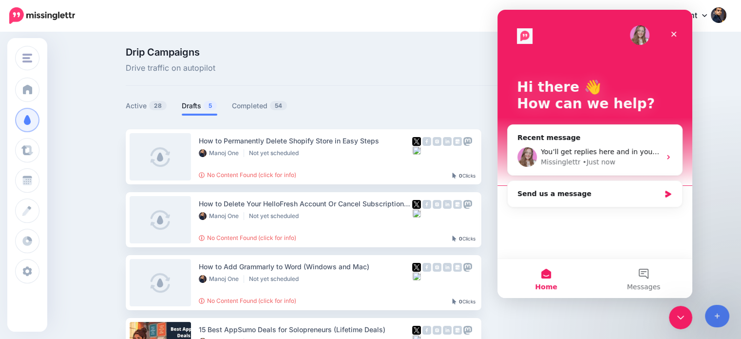
click at [712, 98] on div "Drip Campaigns Drive traffic on autopilot Active 28 5 54" at bounding box center [370, 267] width 741 height 469
drag, startPoint x: 675, startPoint y: 37, endPoint x: 1183, endPoint y: 49, distance: 508.0
click at [675, 37] on icon "Close" at bounding box center [674, 34] width 8 height 8
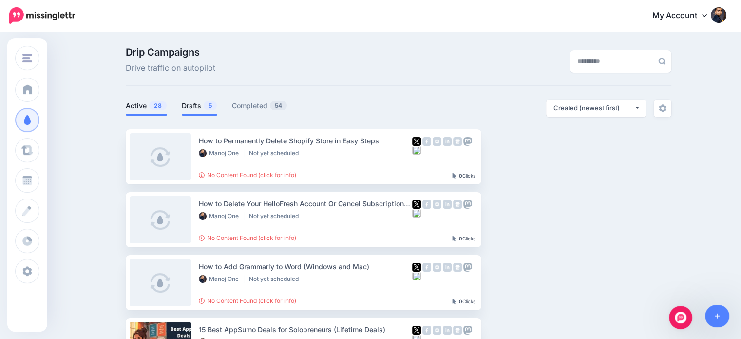
click at [140, 104] on link "Active 28" at bounding box center [146, 106] width 41 height 12
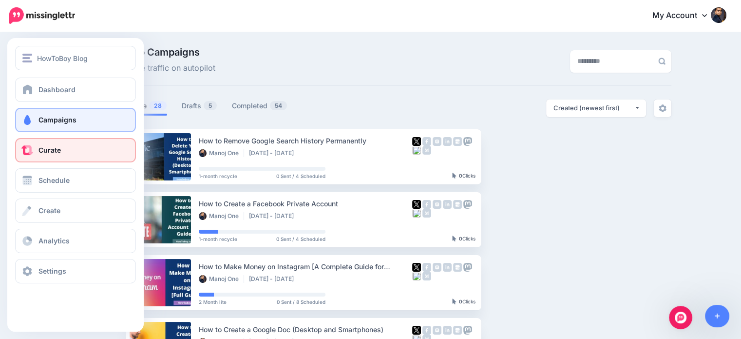
click at [37, 148] on link "Curate" at bounding box center [75, 150] width 121 height 24
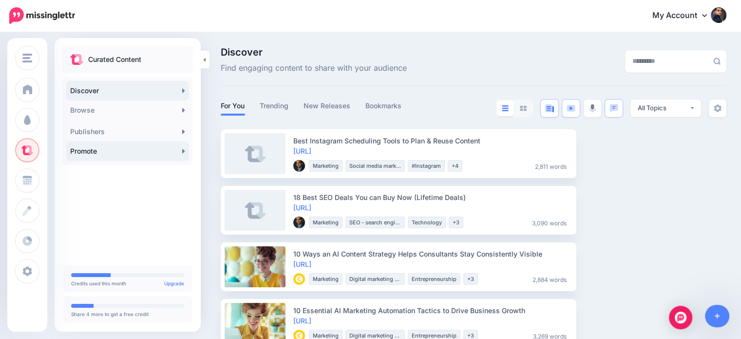
click at [97, 148] on link "Promote" at bounding box center [127, 150] width 123 height 19
